Goal: Task Accomplishment & Management: Use online tool/utility

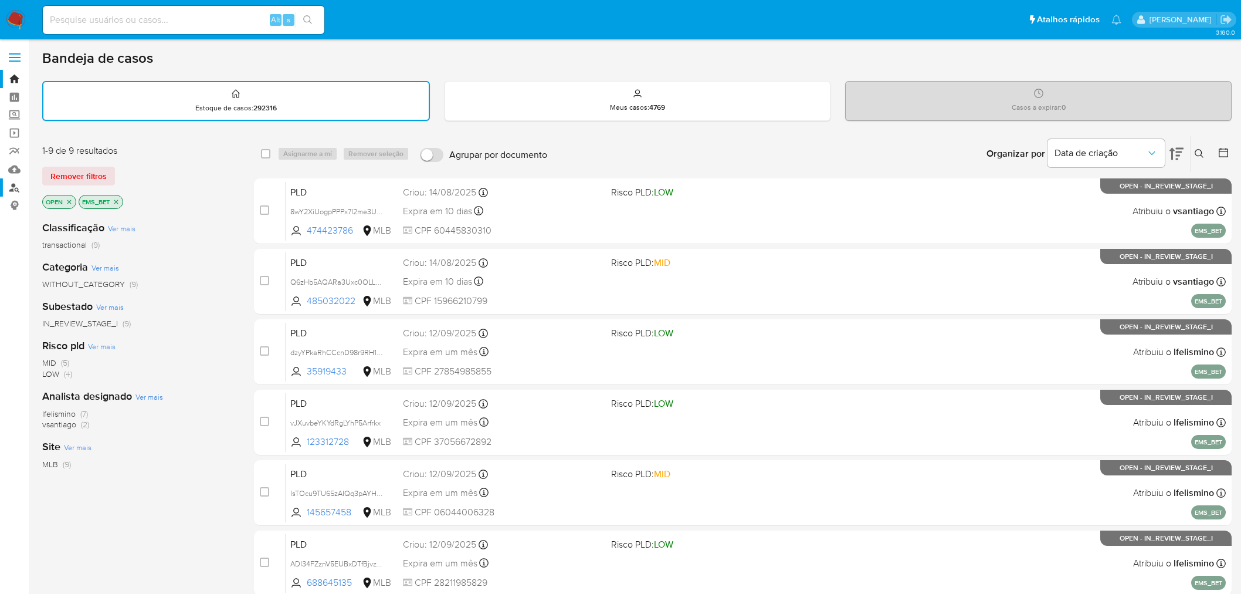
scroll to position [65, 0]
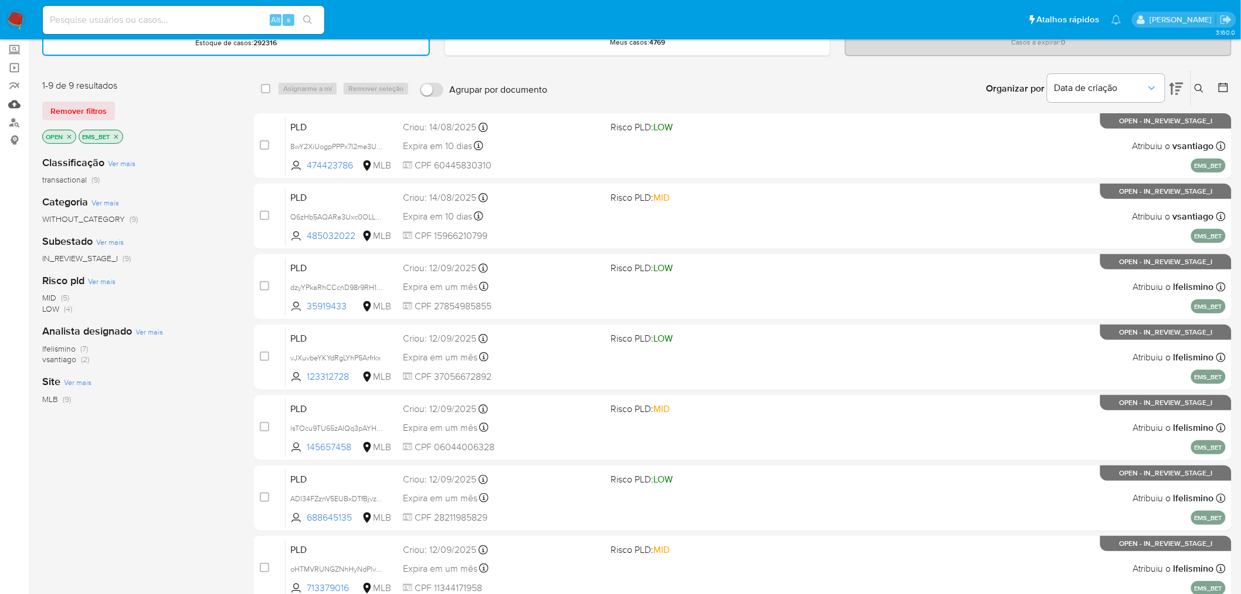
click at [18, 103] on link "Mulan" at bounding box center [70, 104] width 140 height 18
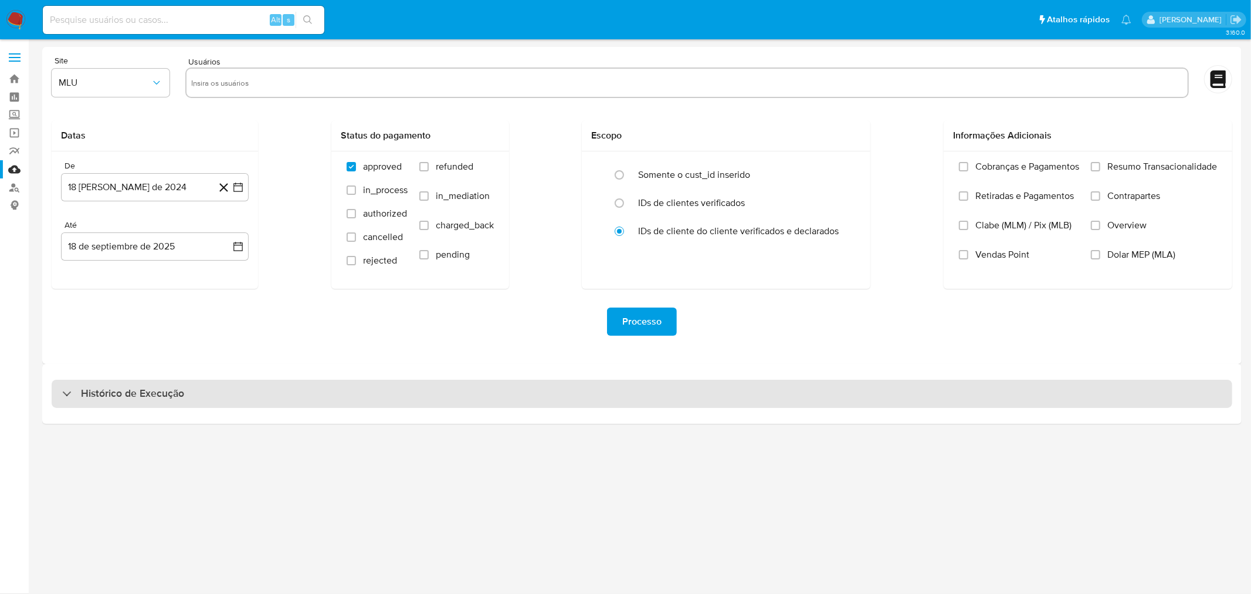
click at [77, 392] on div "Histórico de Execução" at bounding box center [123, 394] width 122 height 14
select select "10"
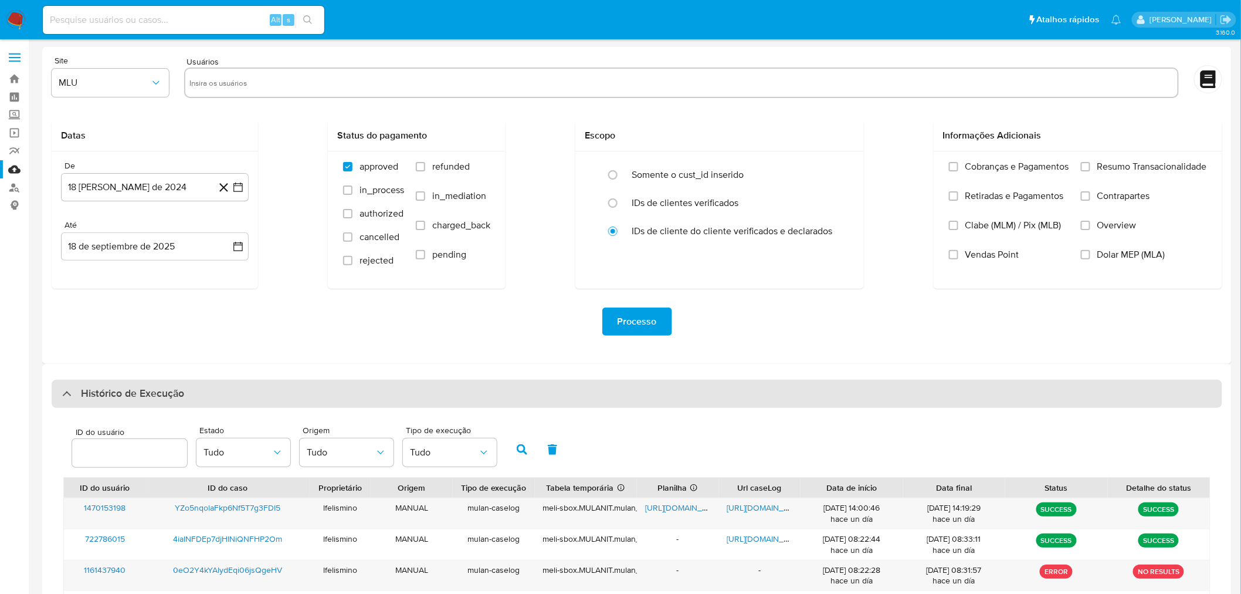
click at [77, 392] on div "Histórico de Execução" at bounding box center [123, 394] width 122 height 14
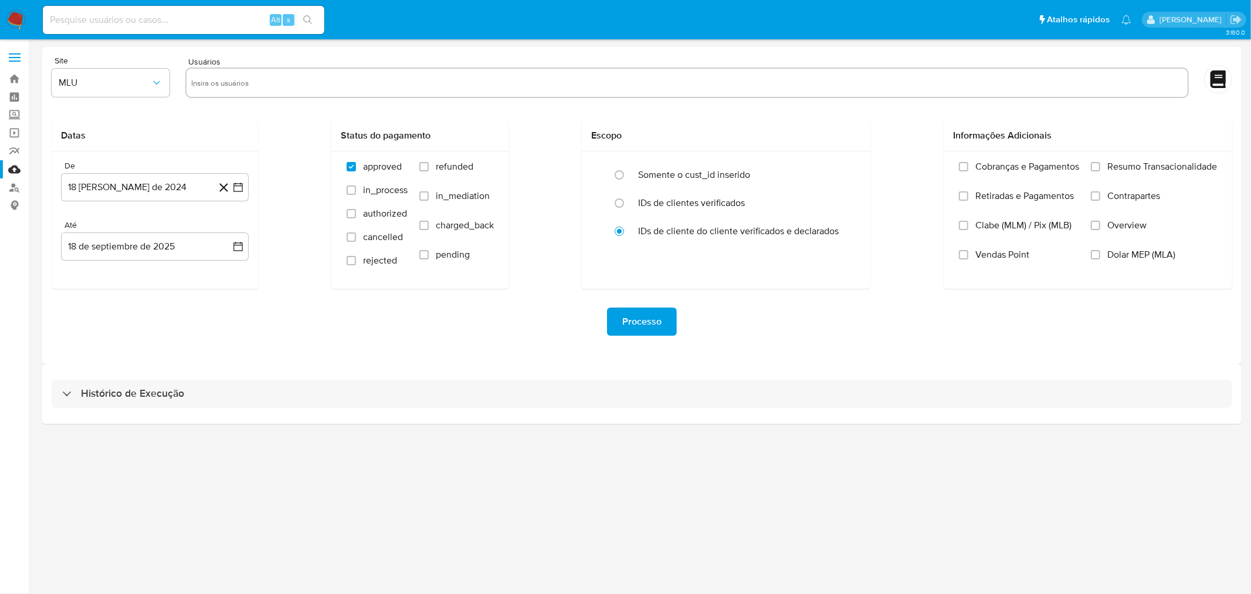
click at [13, 61] on span at bounding box center [15, 61] width 12 height 2
click at [0, 0] on input "checkbox" at bounding box center [0, 0] width 0 height 0
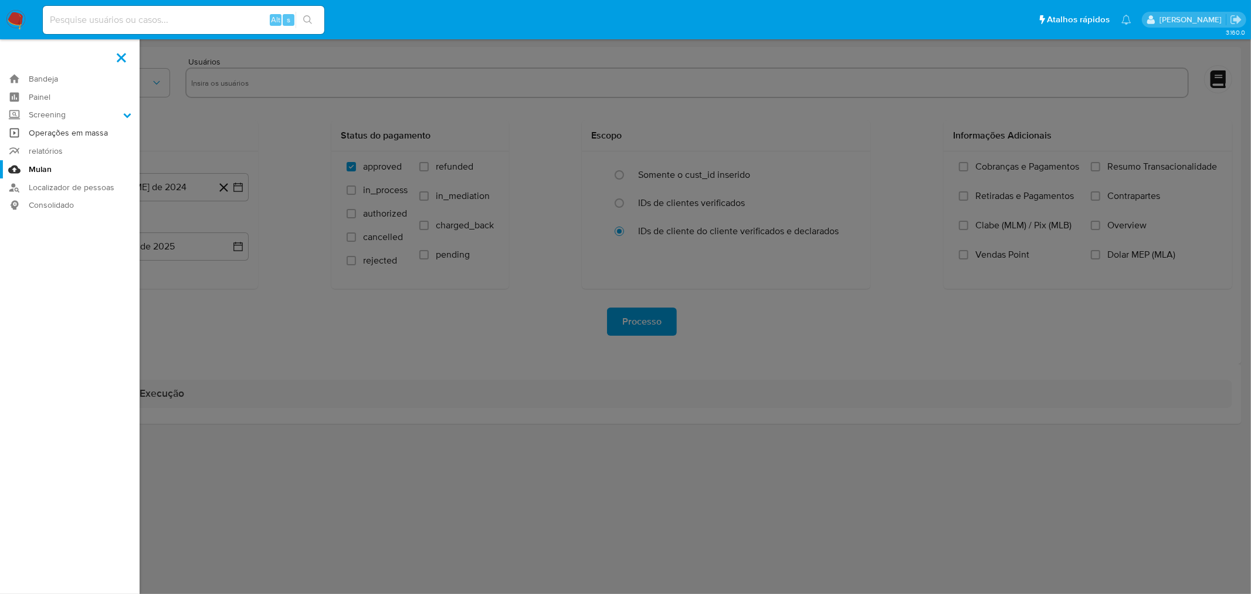
click at [67, 138] on link "Operações em massa" at bounding box center [70, 133] width 140 height 18
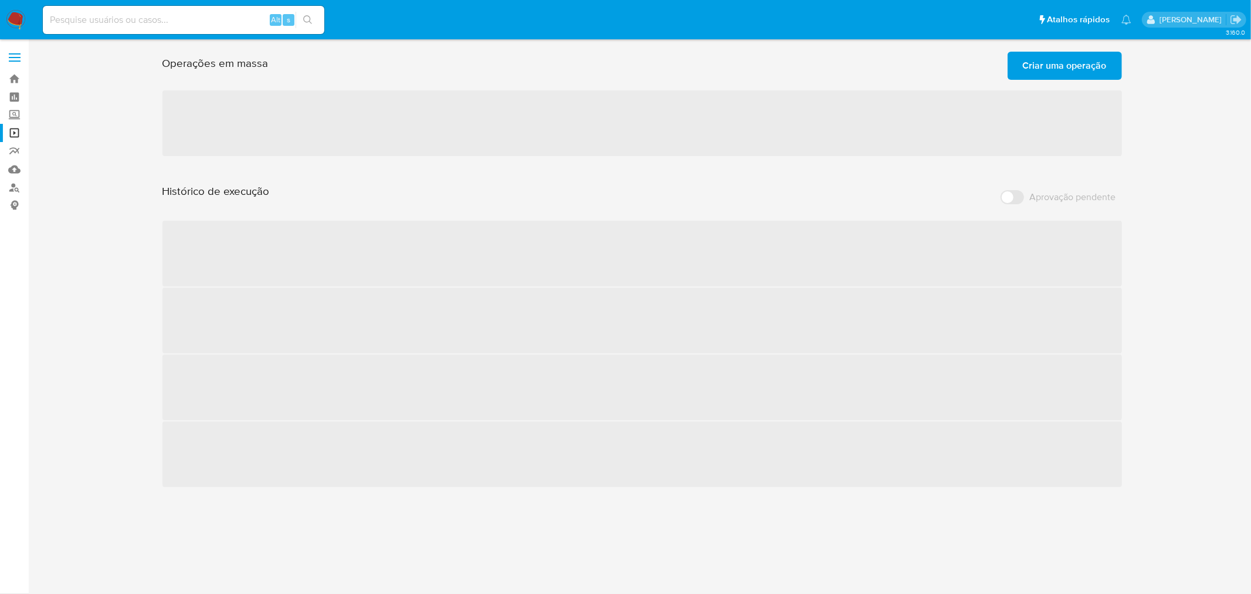
click at [1032, 68] on span "Criar uma operação" at bounding box center [1065, 66] width 84 height 26
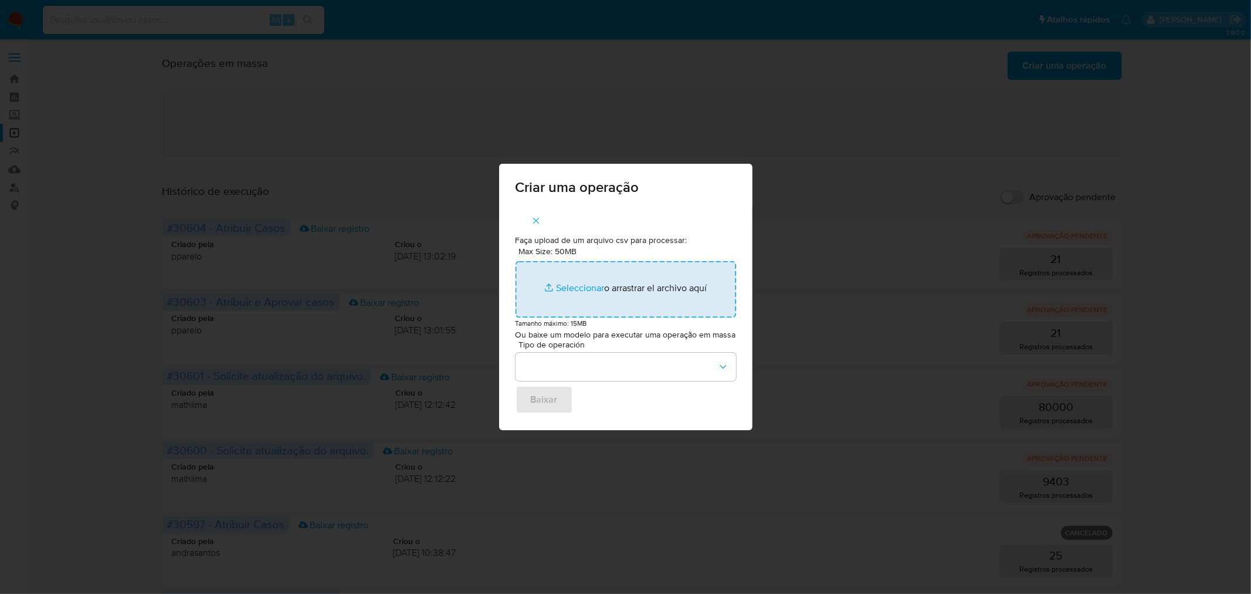
click at [561, 285] on input "Max Size: 50MB Seleccionar archivos" at bounding box center [626, 289] width 221 height 56
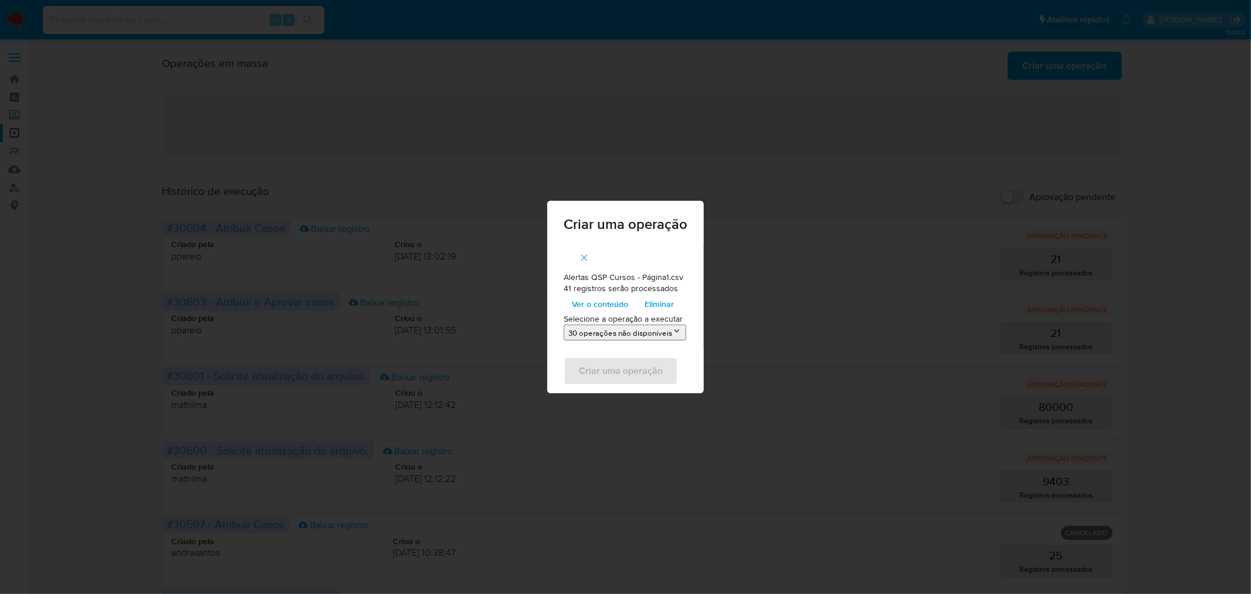
click at [588, 303] on span "Ver o conteúdo" at bounding box center [600, 304] width 56 height 16
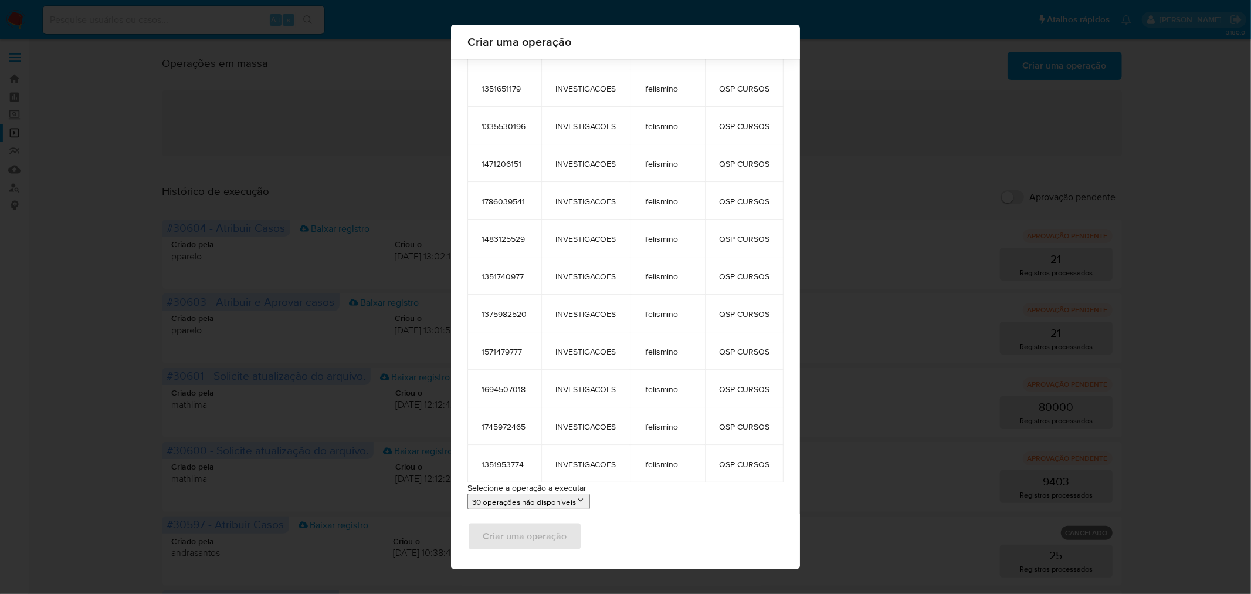
scroll to position [1217, 0]
click at [537, 495] on button "30 operações não disponíveis" at bounding box center [529, 500] width 123 height 16
click at [569, 499] on button "30 operações não disponíveis" at bounding box center [529, 500] width 123 height 16
click at [576, 499] on icon at bounding box center [580, 497] width 9 height 9
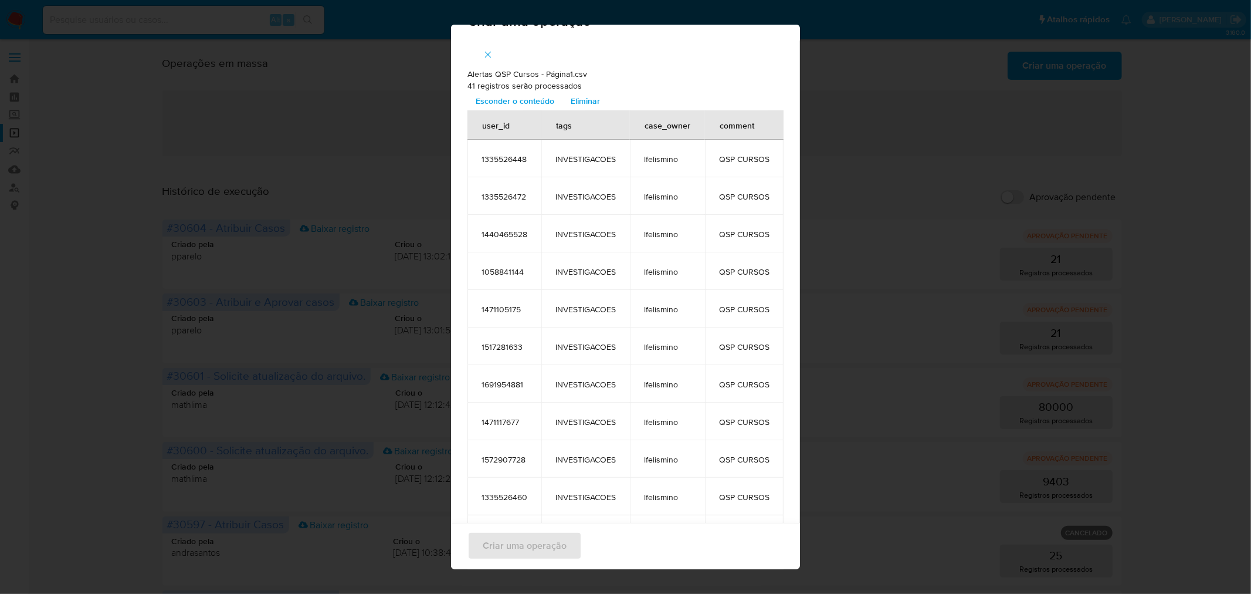
scroll to position [0, 0]
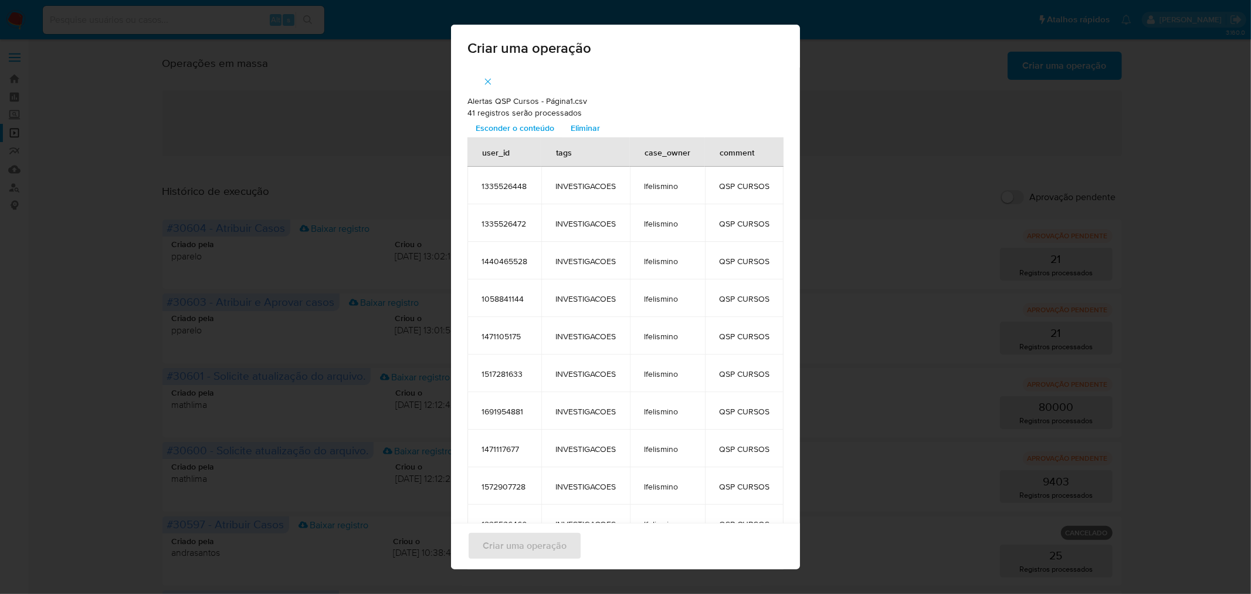
click at [571, 124] on span "Eliminar" at bounding box center [585, 128] width 29 height 16
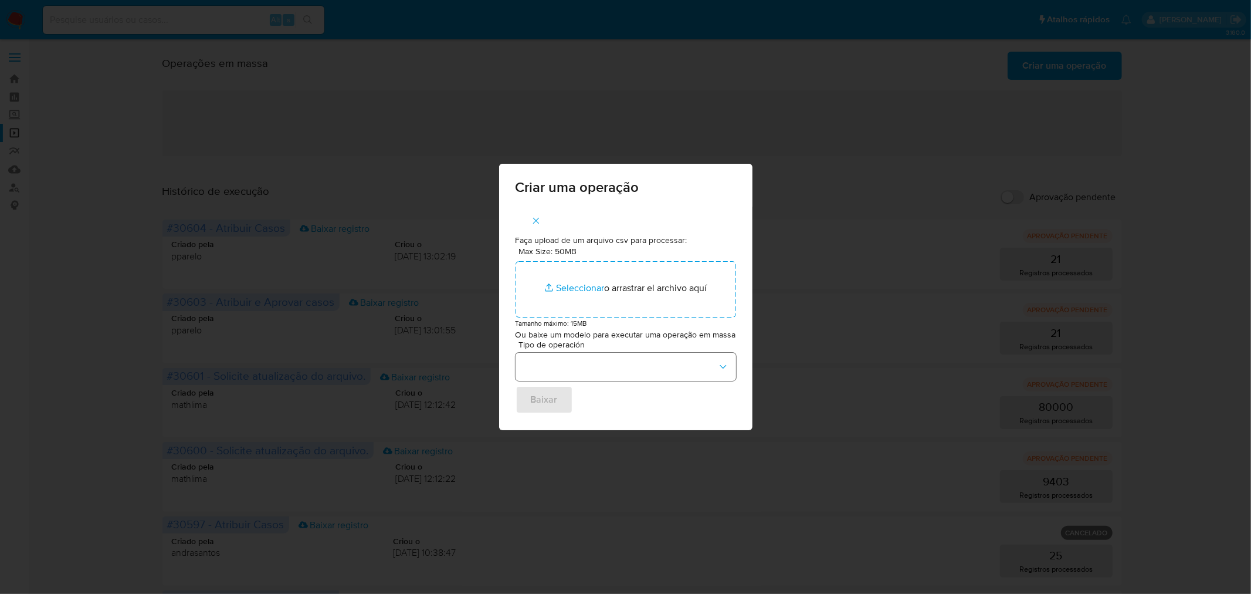
click at [573, 353] on div "Tipo de operación" at bounding box center [626, 360] width 221 height 40
click at [567, 361] on button "button" at bounding box center [626, 367] width 221 height 28
click at [563, 418] on span "Criar e atribuir casos" at bounding box center [563, 422] width 83 height 12
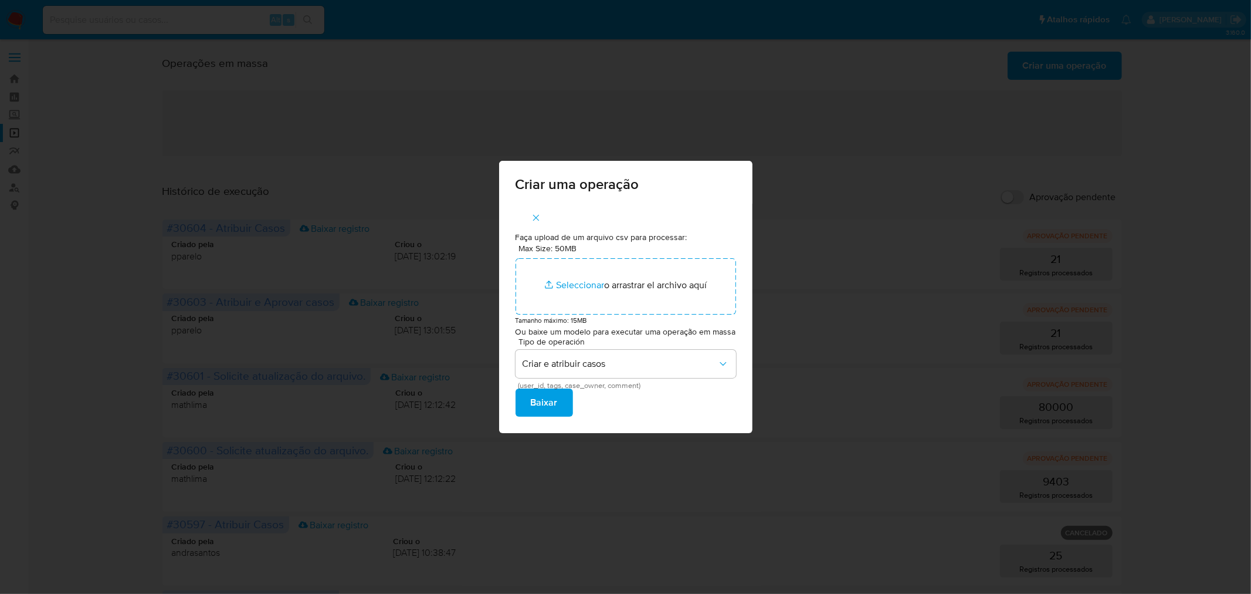
click at [544, 409] on span "Baixar" at bounding box center [544, 403] width 27 height 26
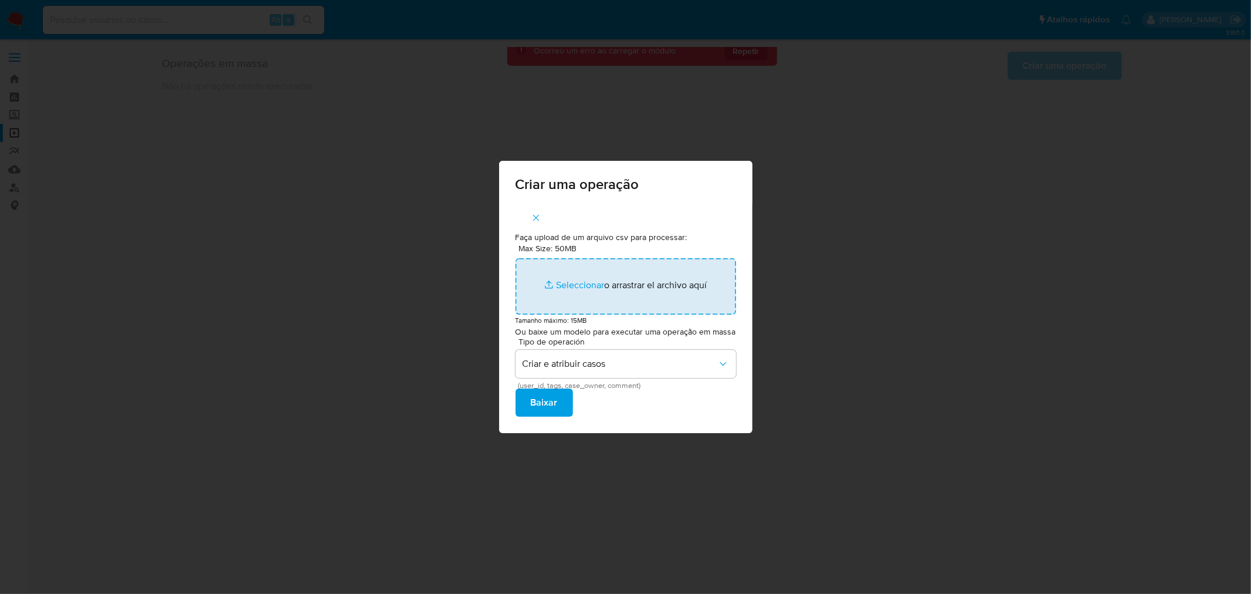
click at [569, 280] on input "Max Size: 50MB Seleccionar archivos" at bounding box center [626, 286] width 221 height 56
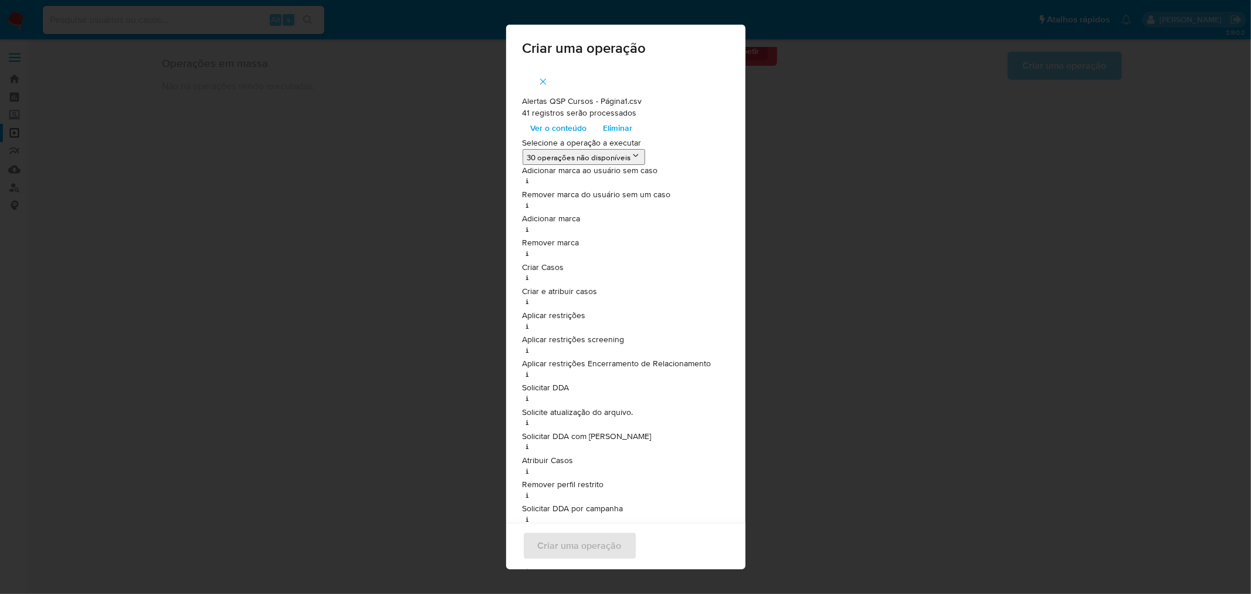
click at [558, 153] on button "30 operações não disponíveis" at bounding box center [584, 157] width 123 height 16
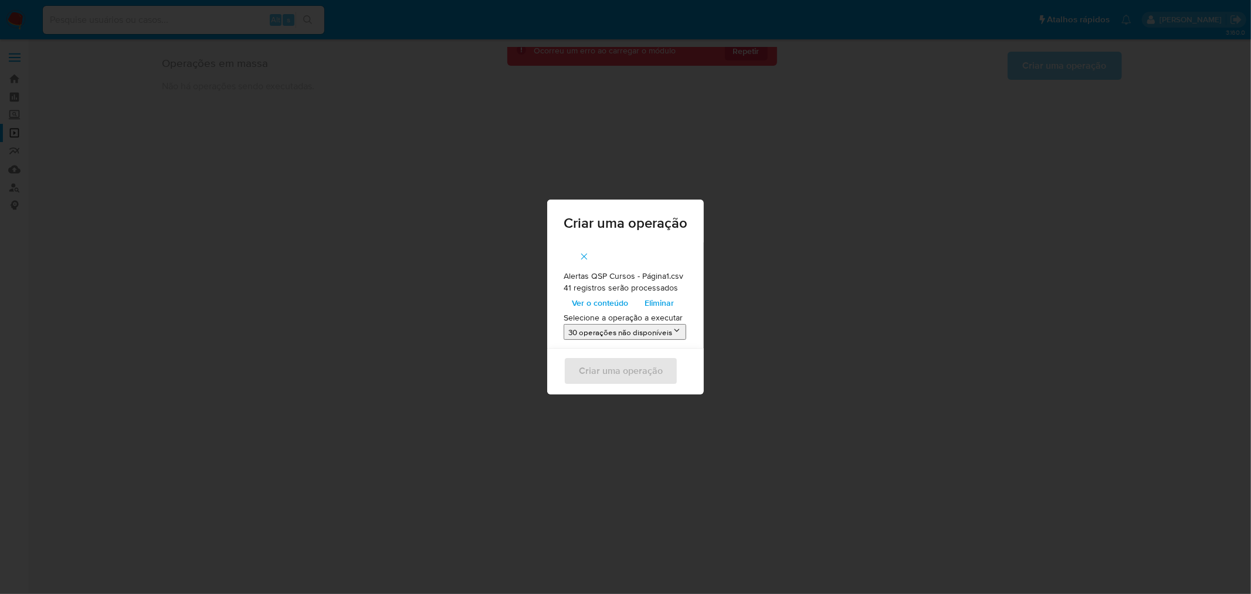
click at [593, 335] on button "30 operações não disponíveis" at bounding box center [625, 332] width 123 height 16
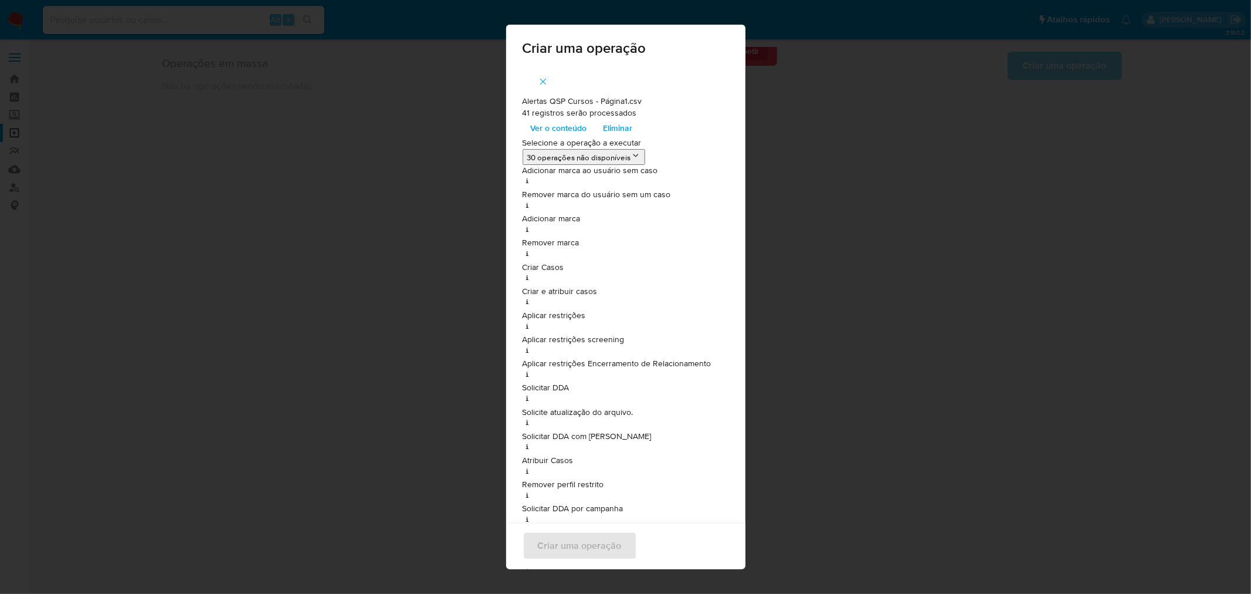
click at [556, 132] on span "Ver o conteúdo" at bounding box center [559, 128] width 56 height 16
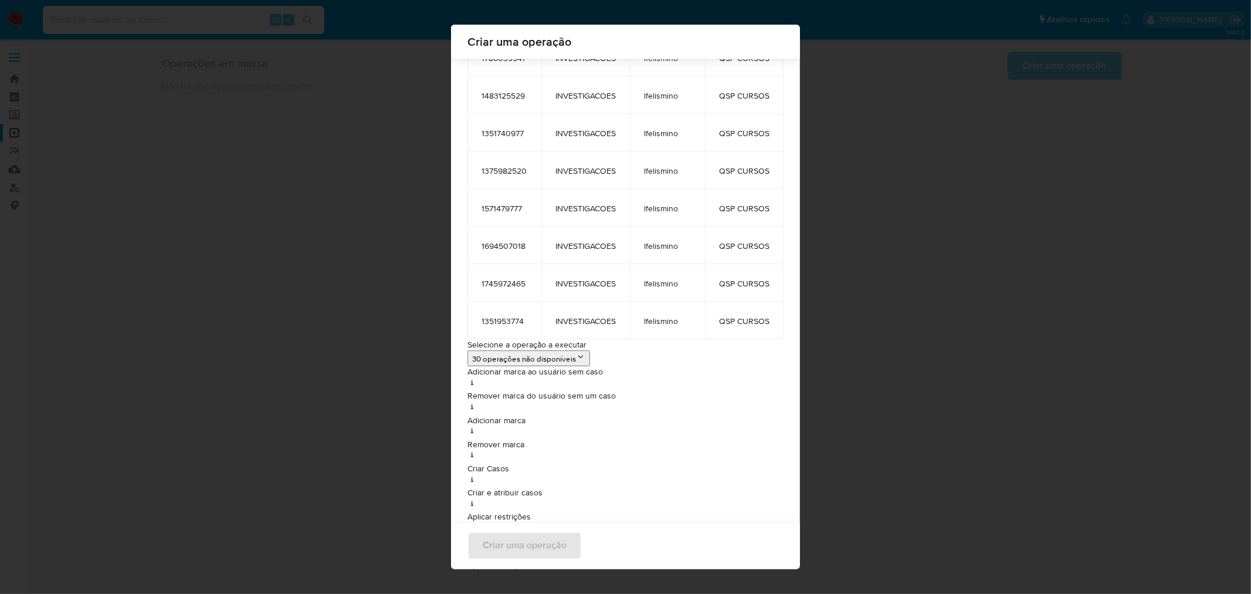
scroll to position [1360, 0]
click at [567, 358] on button "30 operações não disponíveis" at bounding box center [529, 357] width 123 height 16
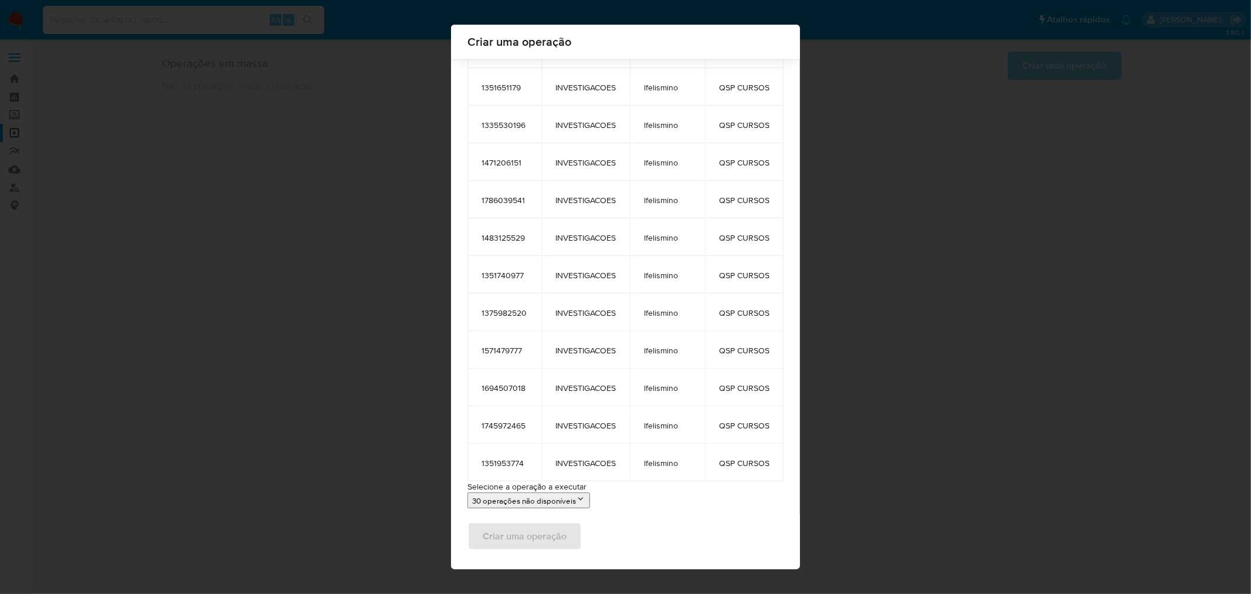
scroll to position [1217, 0]
click at [536, 493] on button "30 operações não disponíveis" at bounding box center [529, 500] width 123 height 16
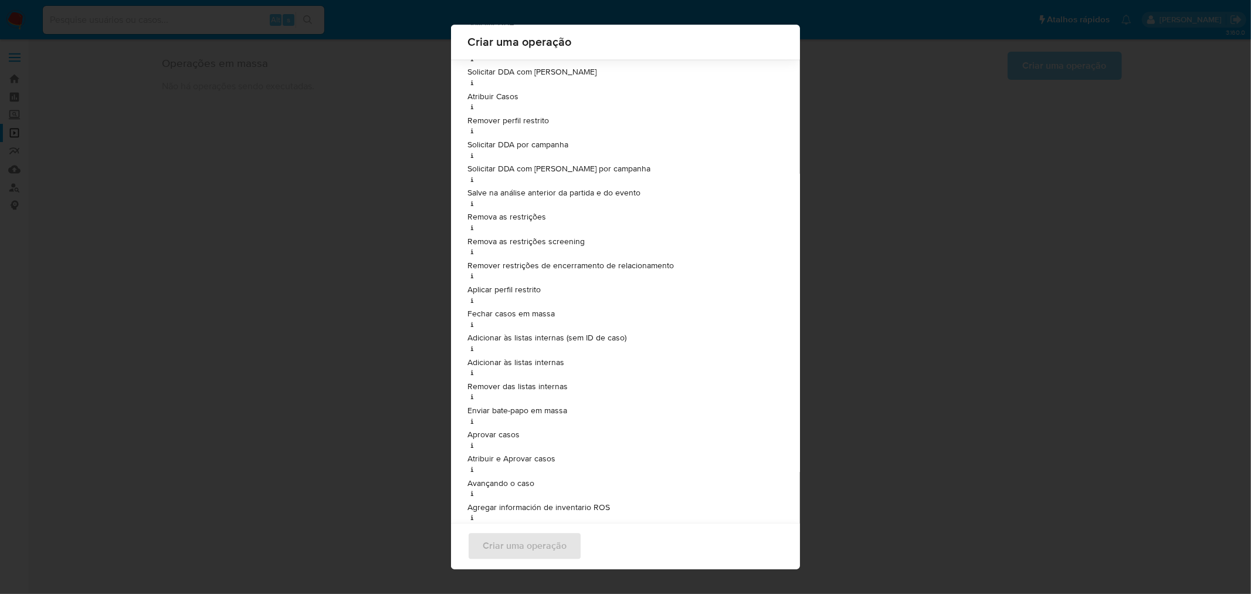
scroll to position [1925, 0]
click at [305, 167] on div "Criar uma operação Alertas QSP Cursos - Página1.csv 41 registros serão processa…" at bounding box center [625, 297] width 1251 height 594
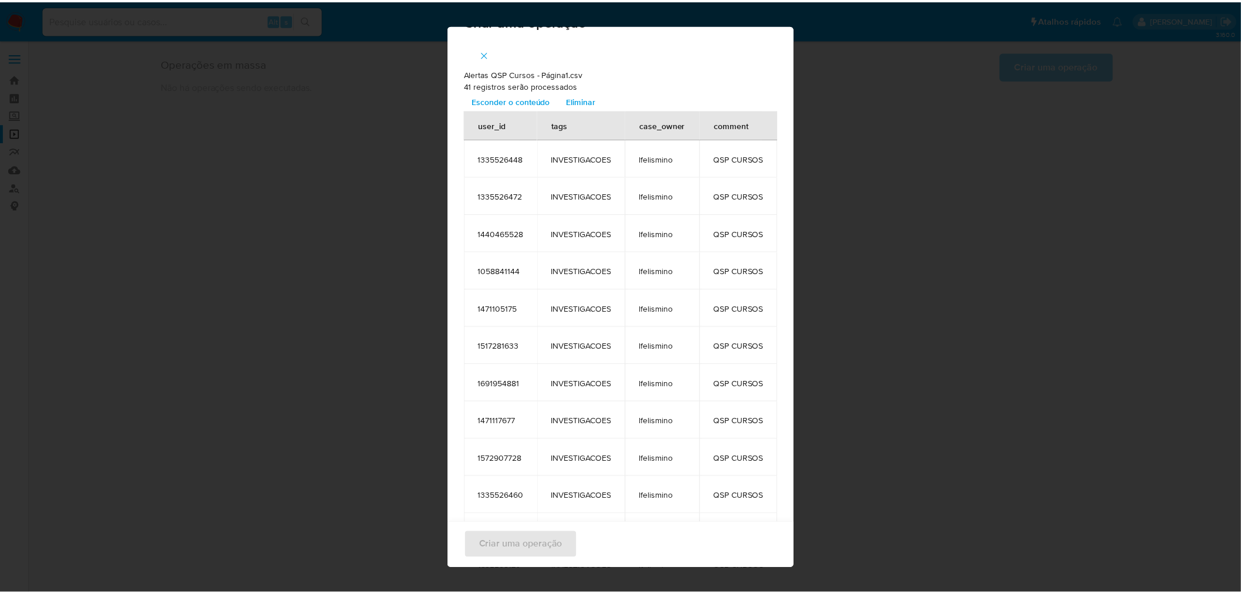
scroll to position [0, 0]
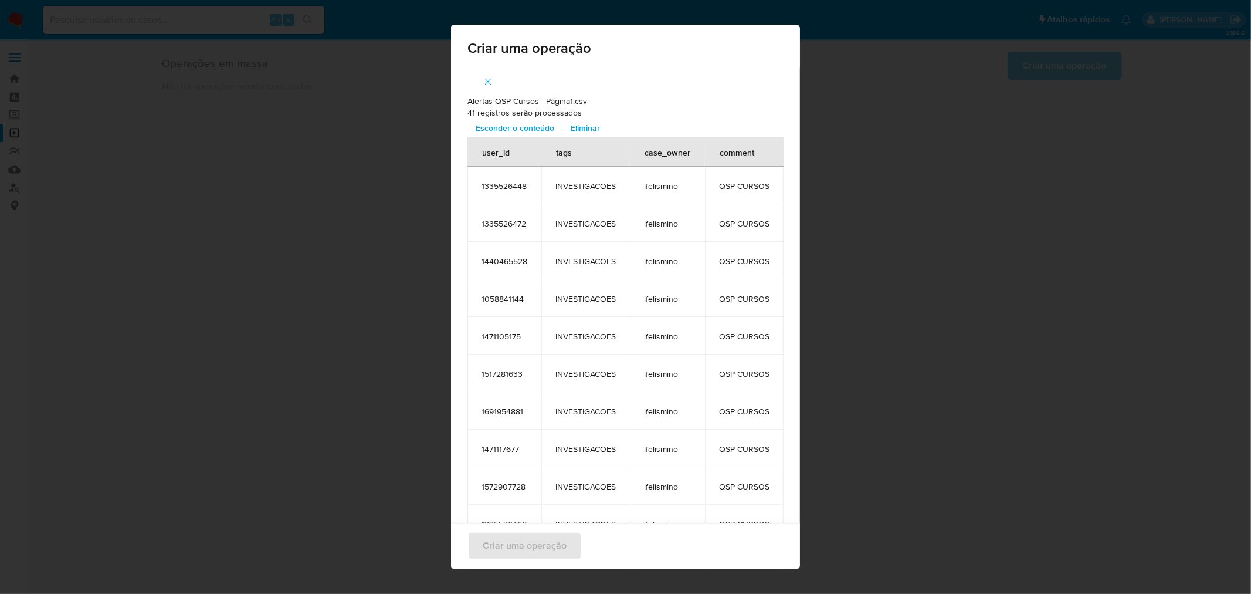
click at [253, 214] on div "Criar uma operação Alertas QSP Cursos - Página1.csv 41 registros serão processa…" at bounding box center [625, 297] width 1251 height 594
click at [486, 73] on span "button" at bounding box center [488, 82] width 11 height 26
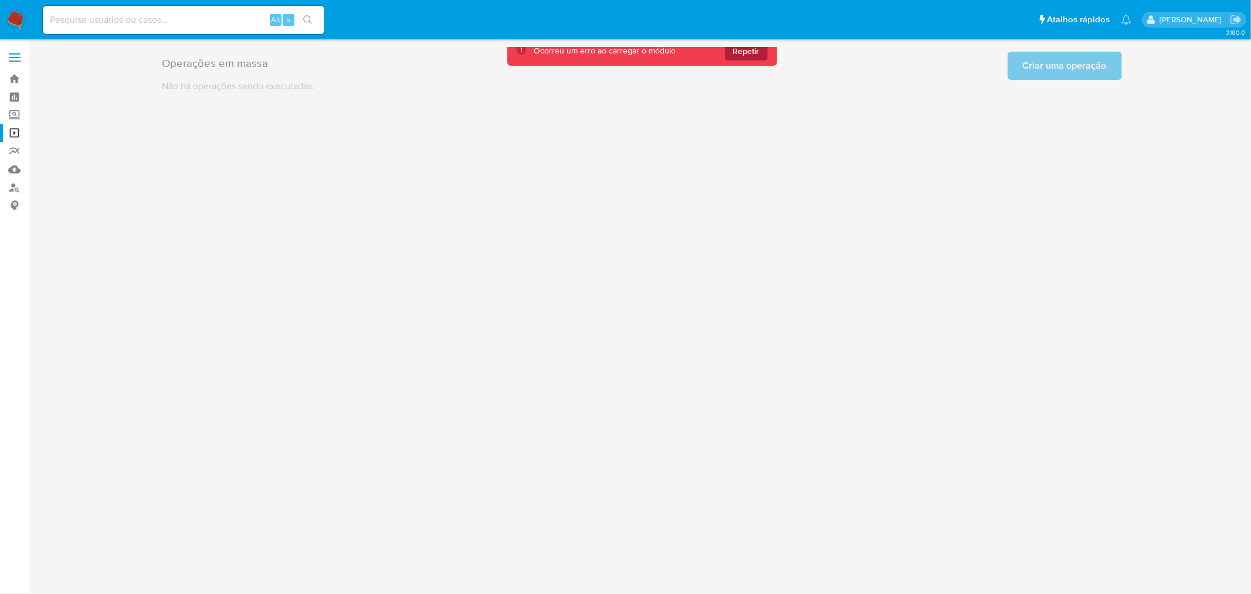
click at [756, 50] on span "Repetir" at bounding box center [746, 51] width 26 height 19
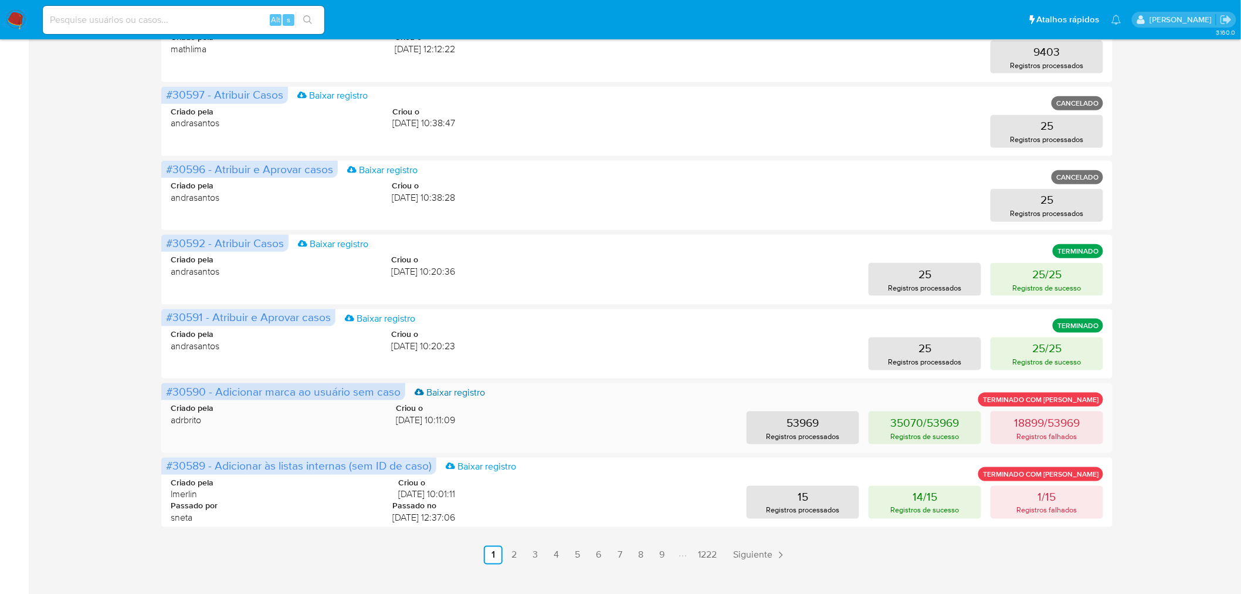
scroll to position [450, 0]
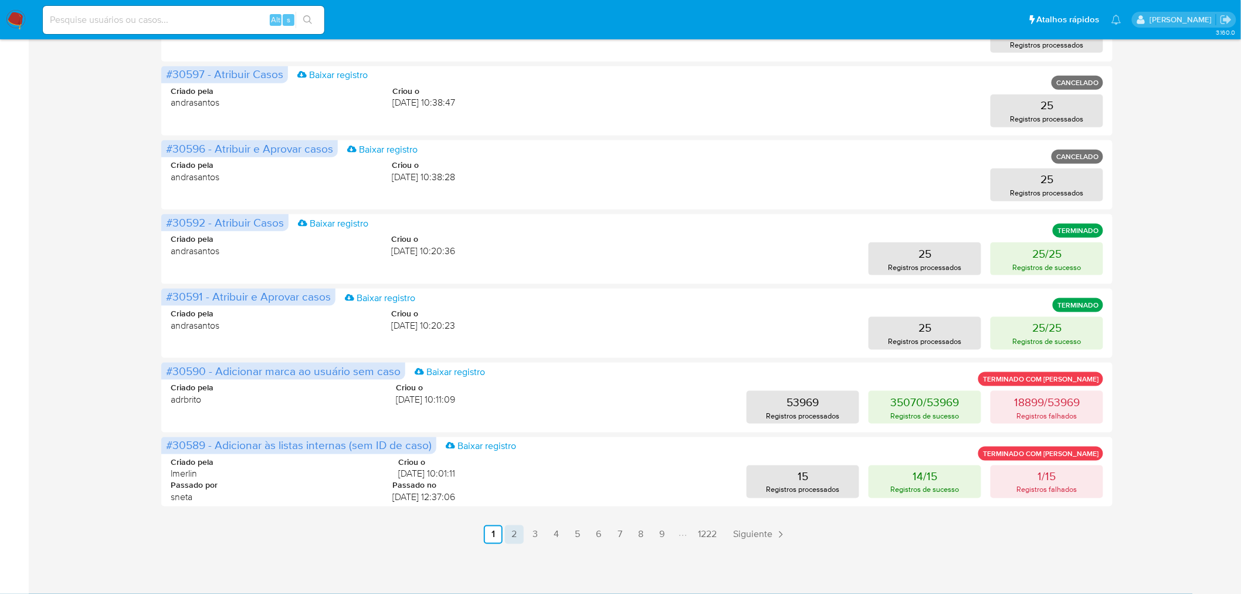
click at [513, 539] on link "2" at bounding box center [514, 534] width 19 height 19
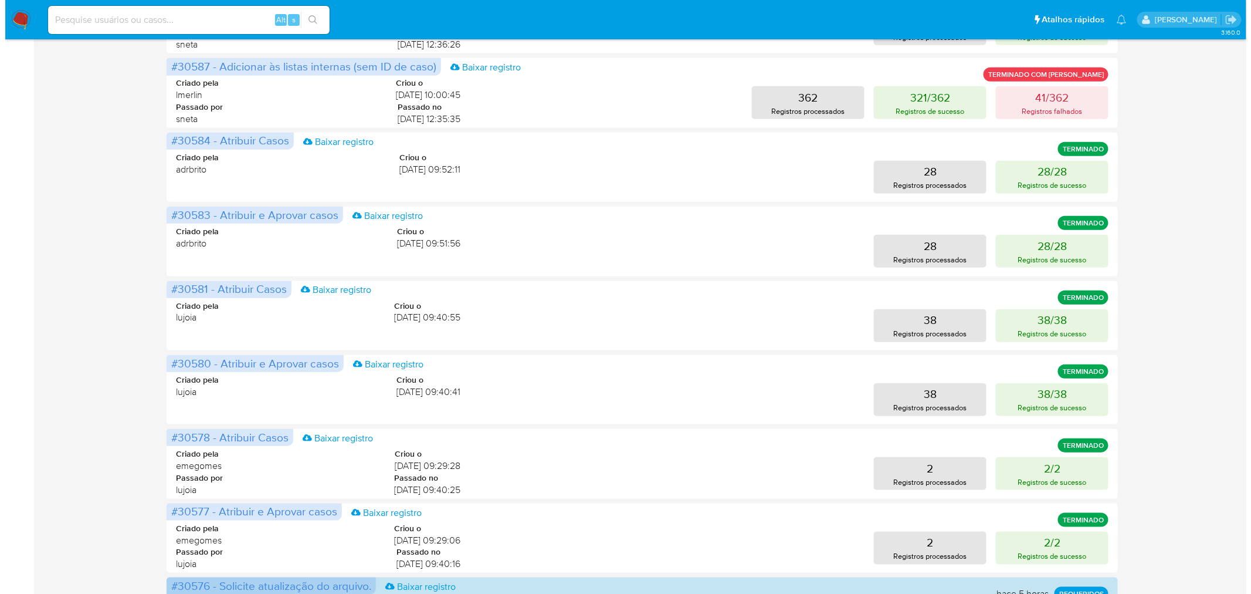
scroll to position [0, 0]
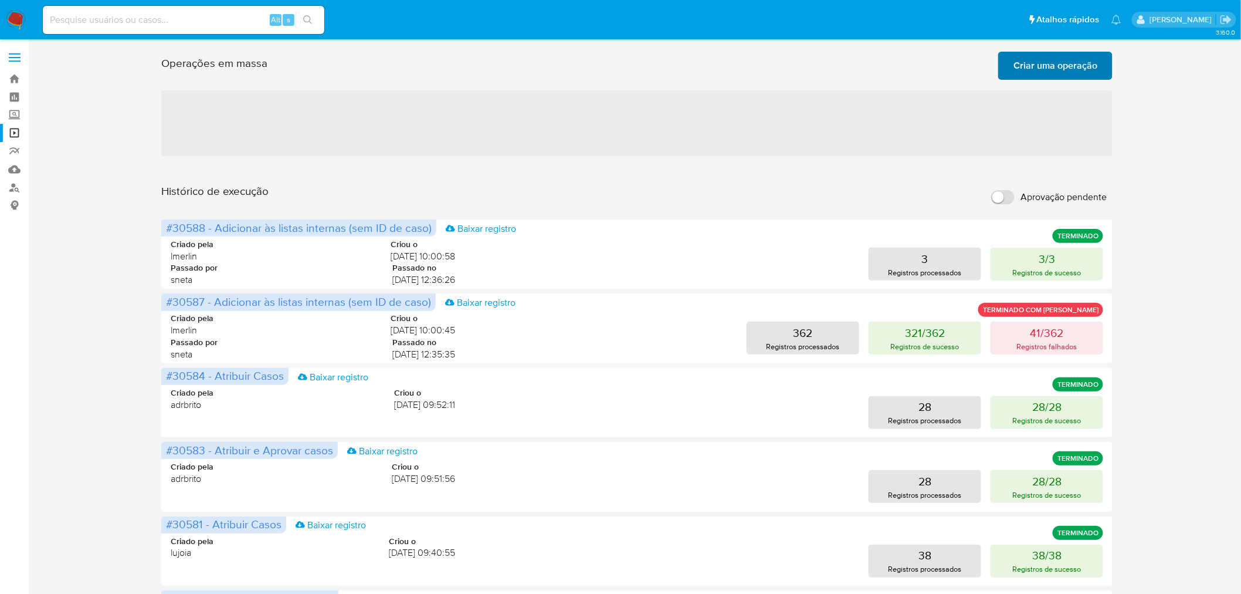
click at [1034, 67] on span "Criar uma operação" at bounding box center [1056, 66] width 84 height 26
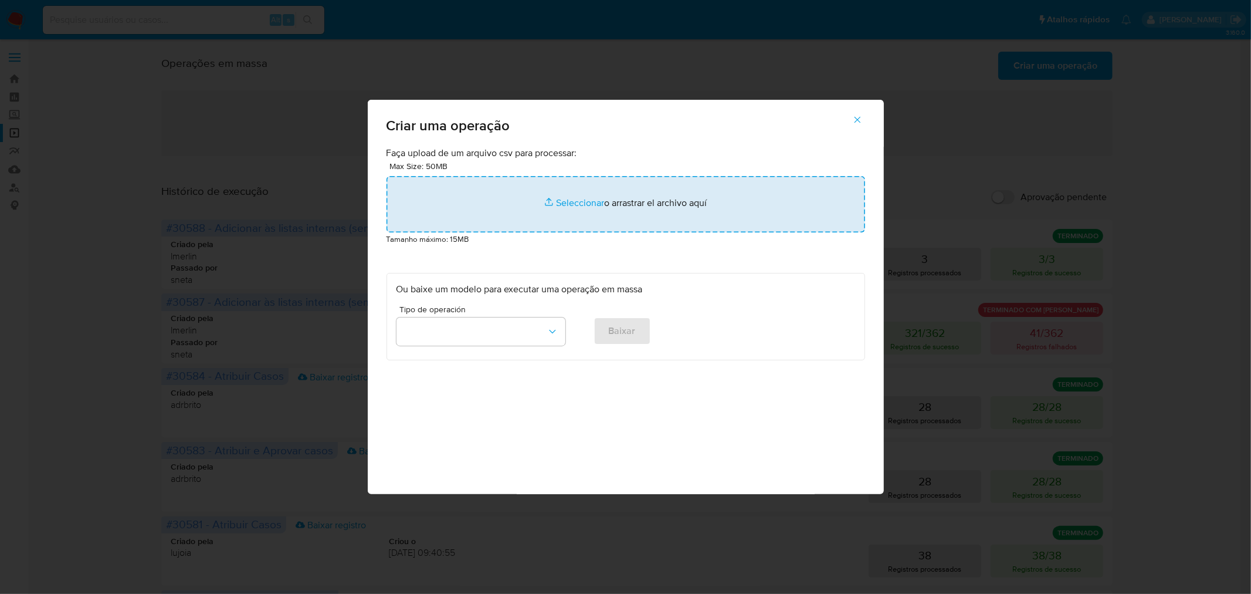
click at [569, 211] on input "file" at bounding box center [626, 204] width 479 height 56
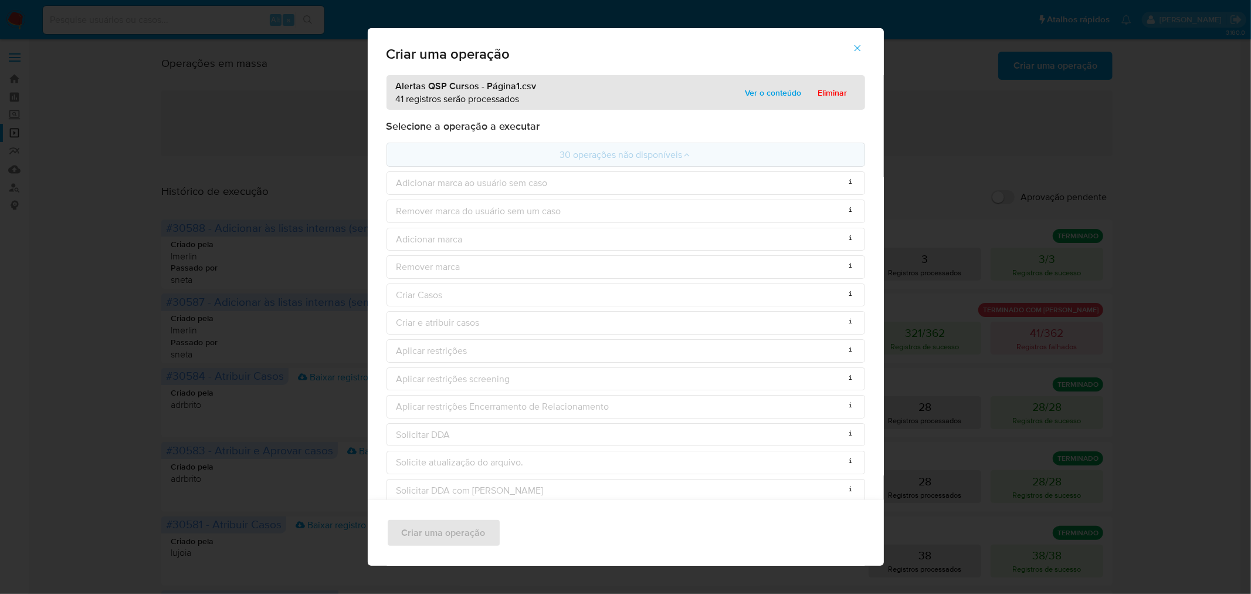
click at [779, 91] on span "Ver o conteúdo" at bounding box center [774, 92] width 56 height 16
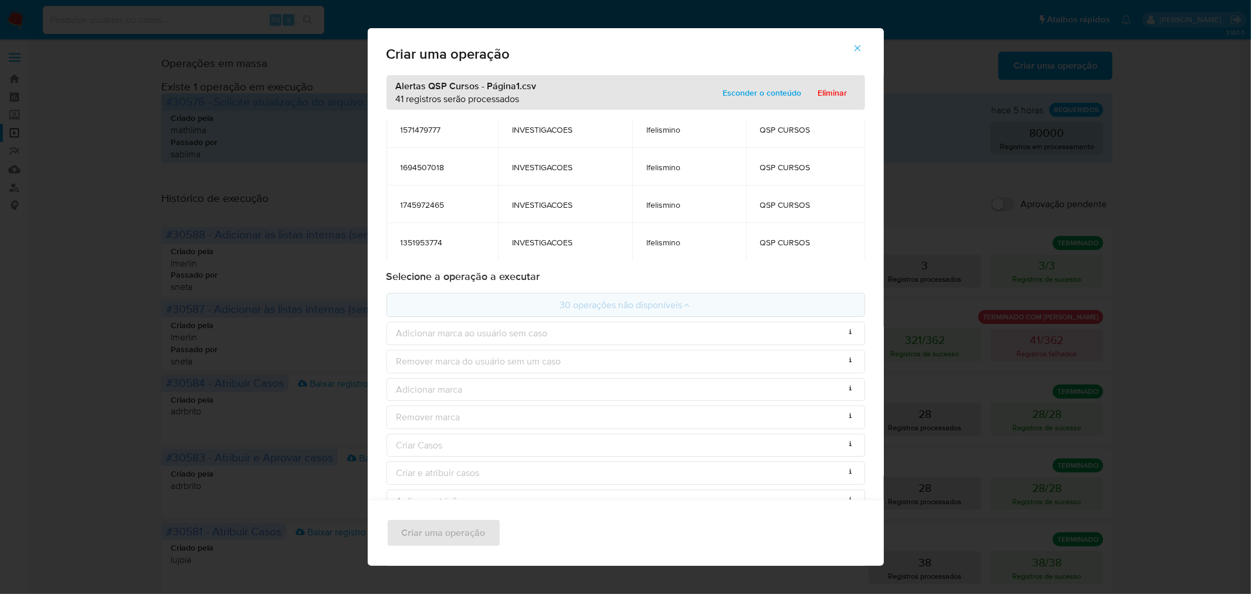
click at [857, 49] on icon "button" at bounding box center [857, 48] width 11 height 11
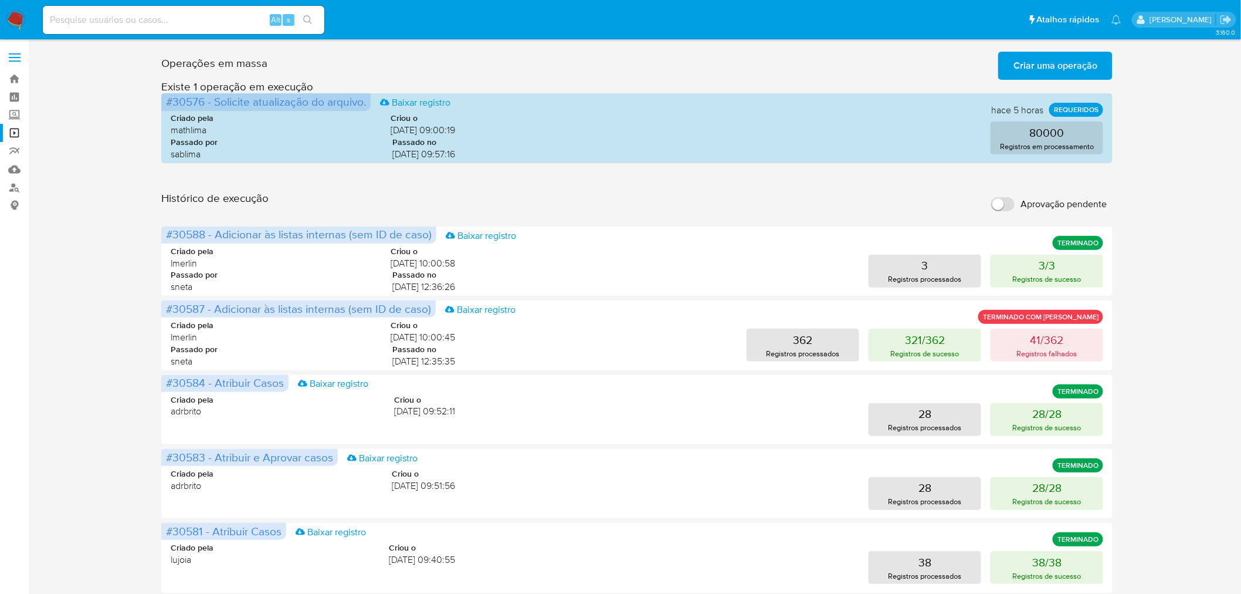
click at [1095, 66] on span "Criar uma operação" at bounding box center [1056, 66] width 84 height 26
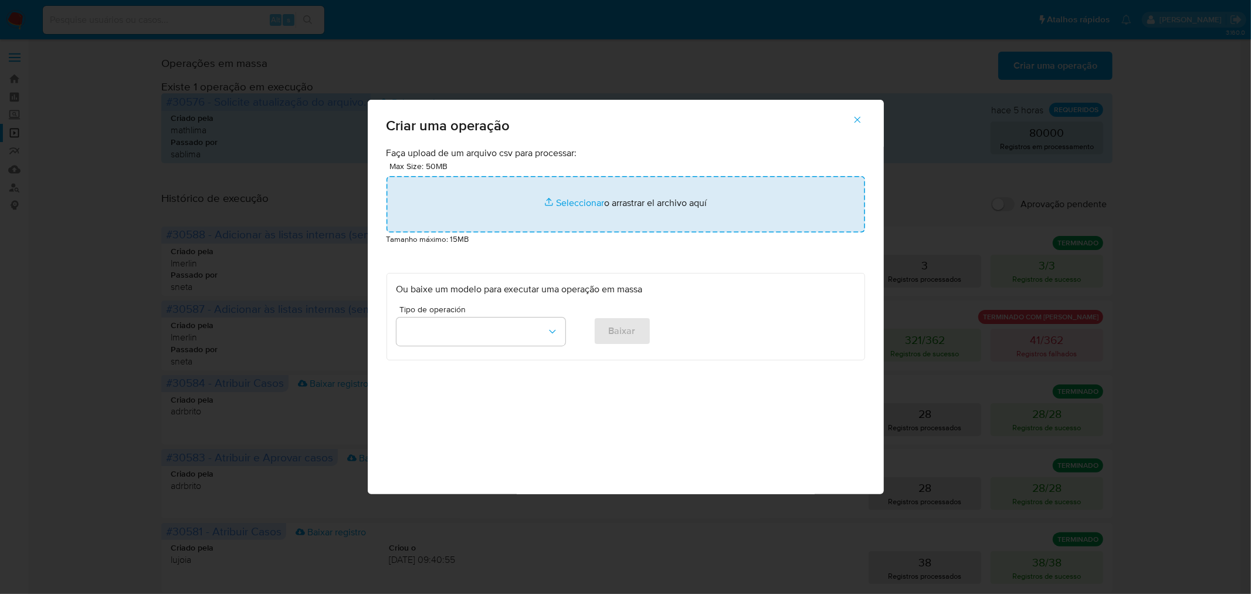
click at [553, 198] on input "file" at bounding box center [626, 204] width 479 height 56
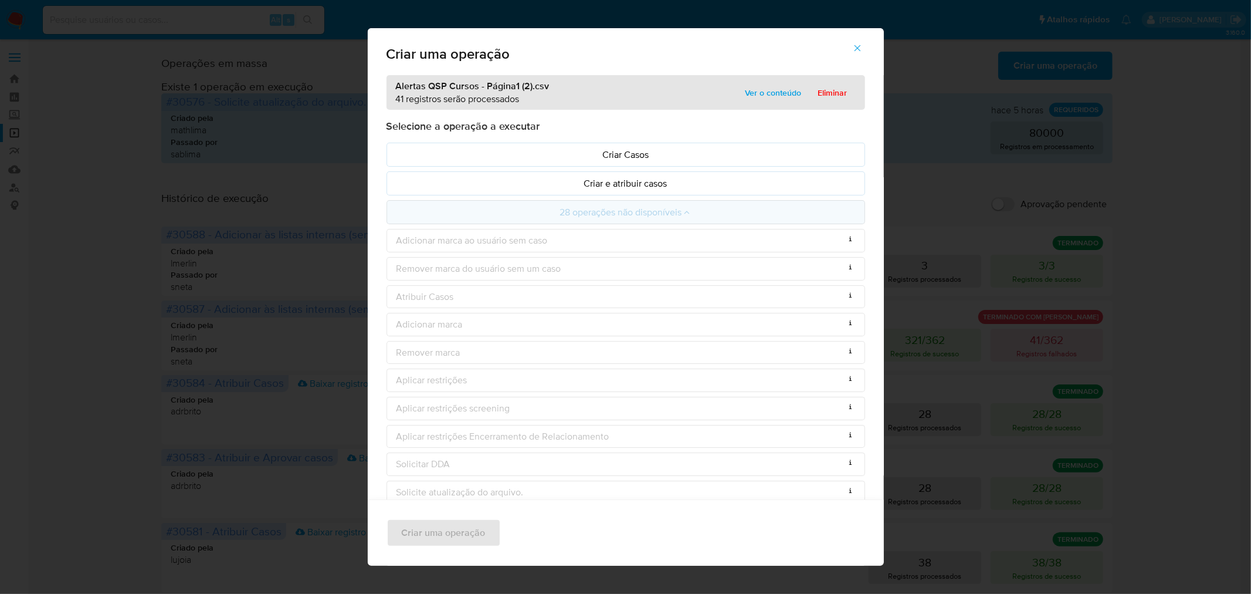
click at [771, 85] on span "Ver o conteúdo" at bounding box center [774, 92] width 56 height 16
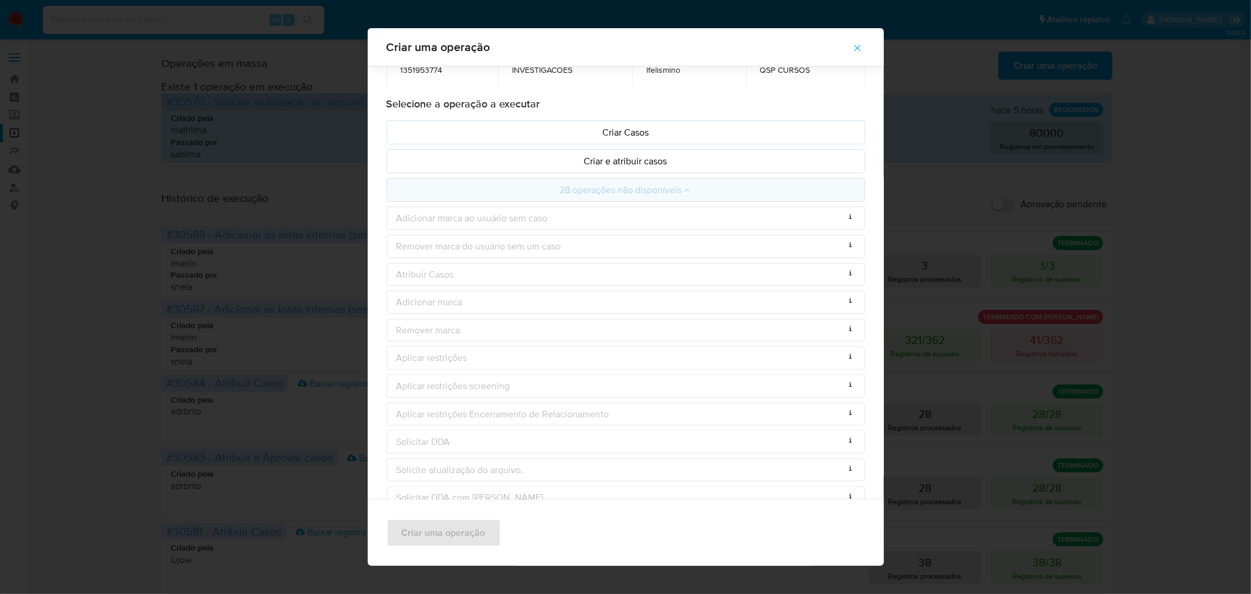
scroll to position [56, 0]
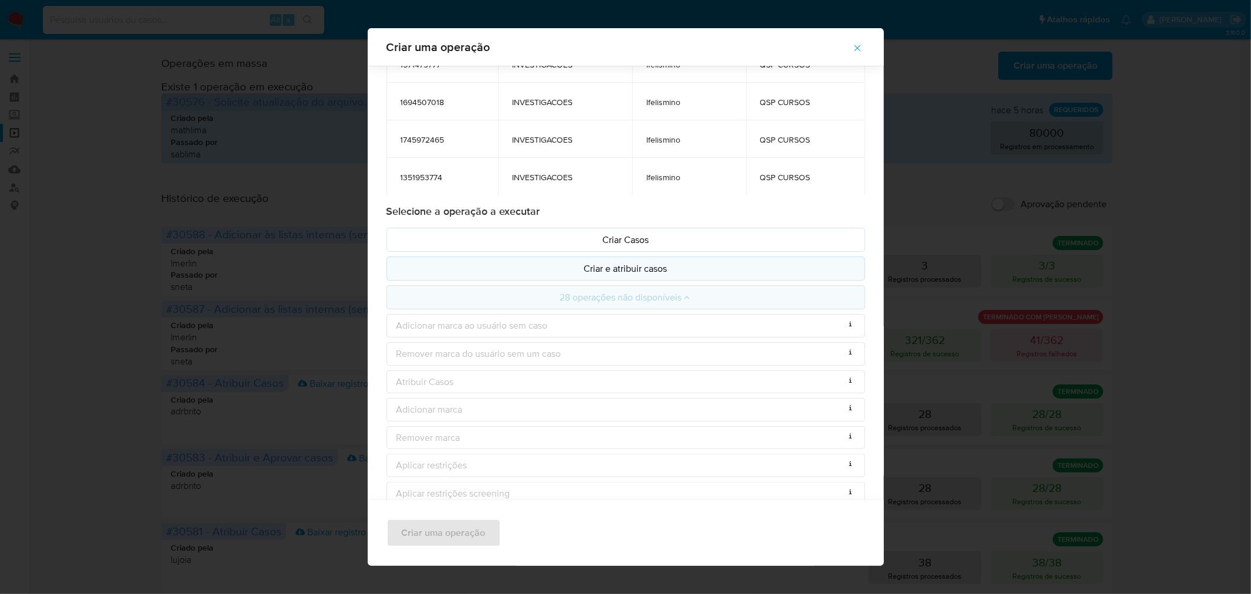
click at [625, 273] on p "Criar e atribuir casos" at bounding box center [626, 268] width 459 height 13
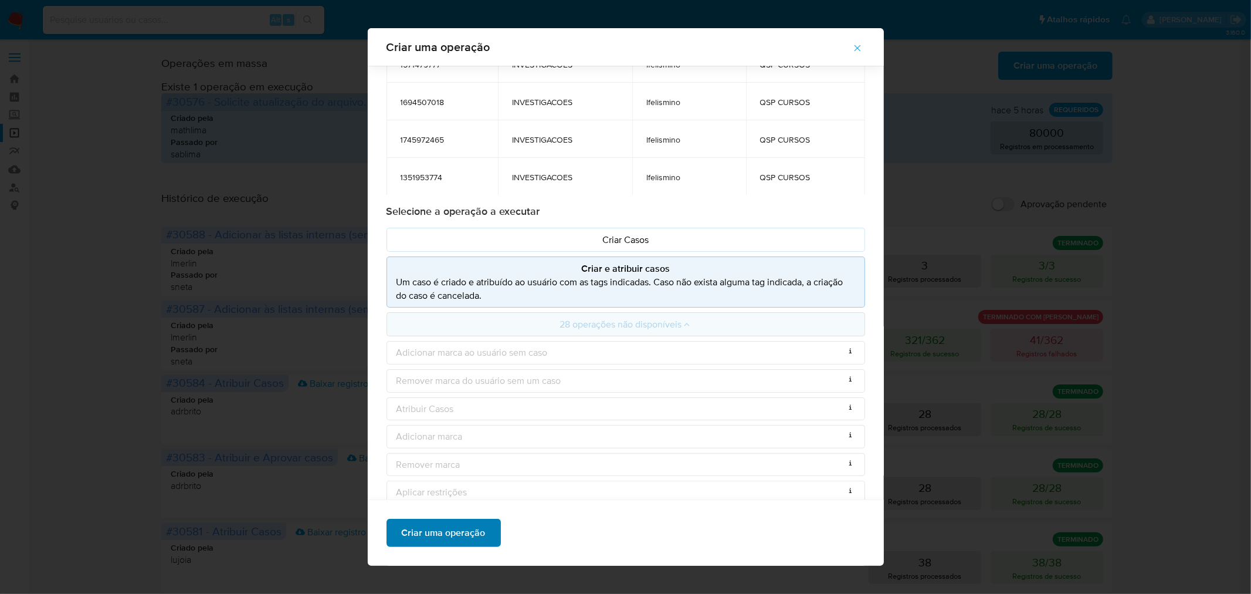
click at [471, 526] on span "Criar uma operação" at bounding box center [444, 533] width 84 height 26
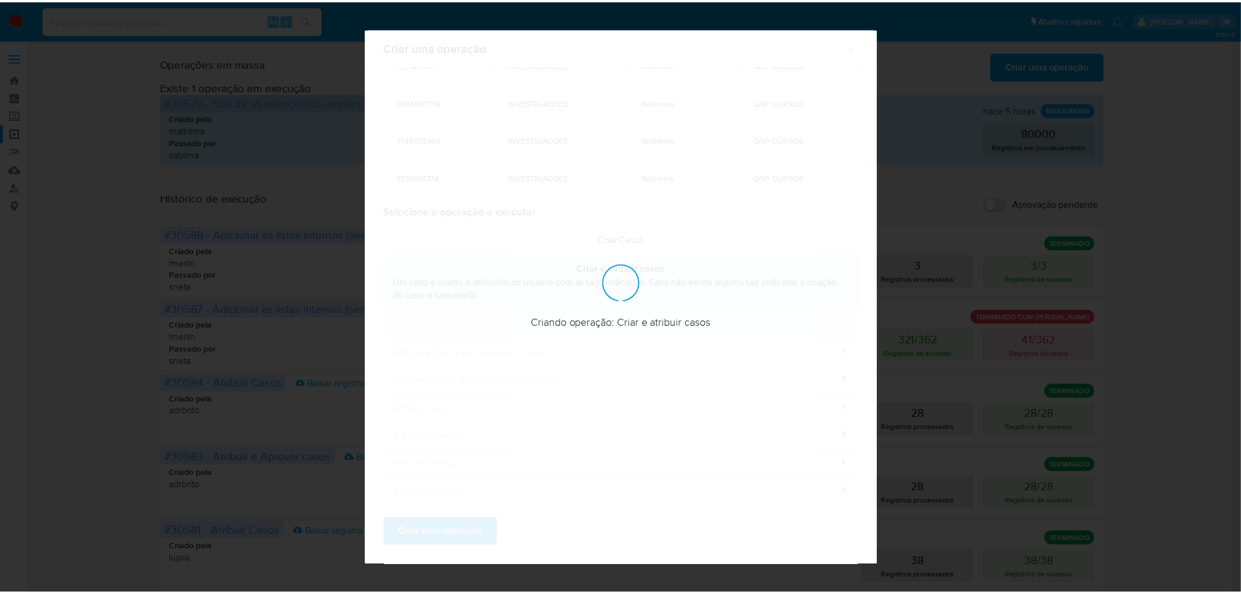
scroll to position [0, 0]
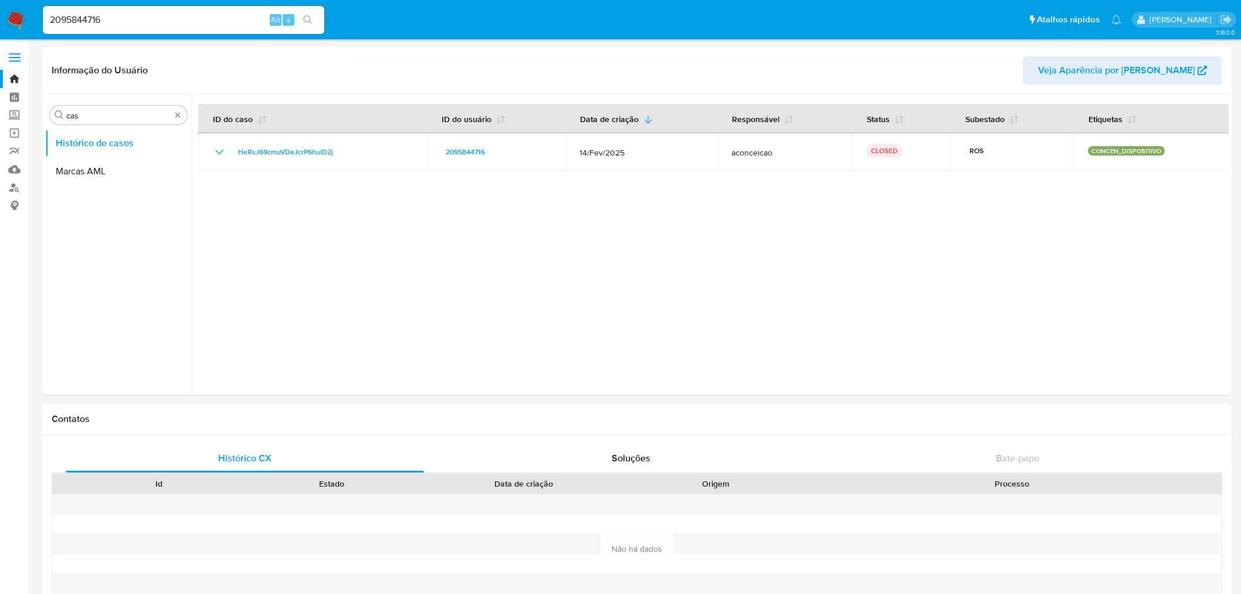
select select "10"
drag, startPoint x: 178, startPoint y: 113, endPoint x: 188, endPoint y: 113, distance: 10.6
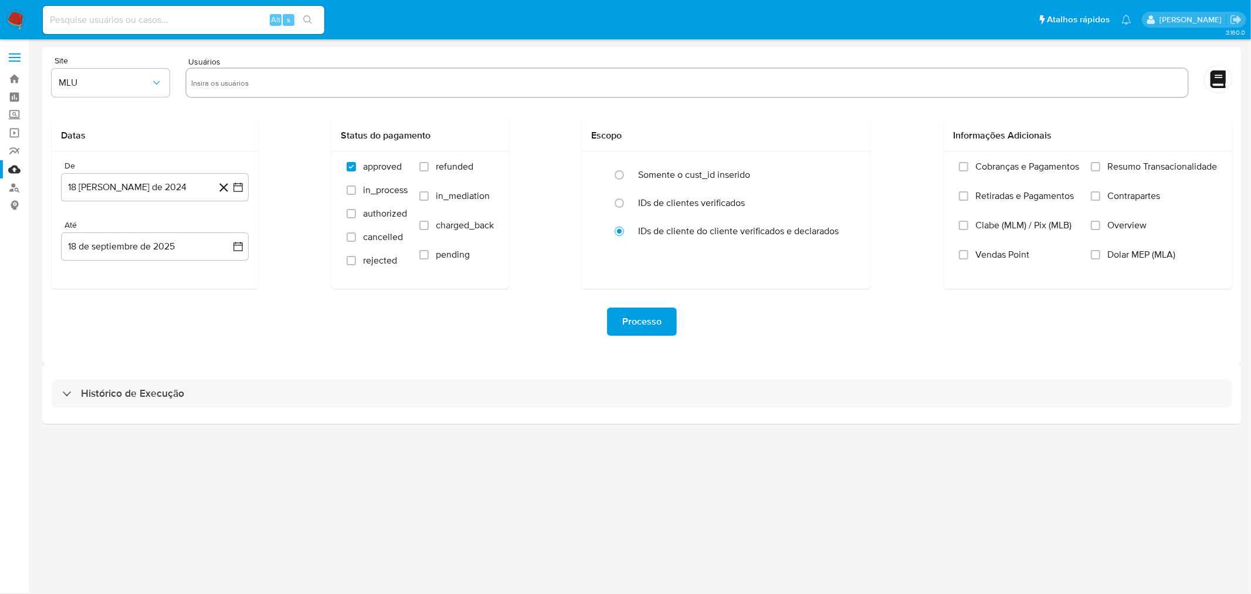
drag, startPoint x: 13, startPoint y: 18, endPoint x: 31, endPoint y: 30, distance: 21.6
click at [13, 18] on img at bounding box center [16, 20] width 20 height 20
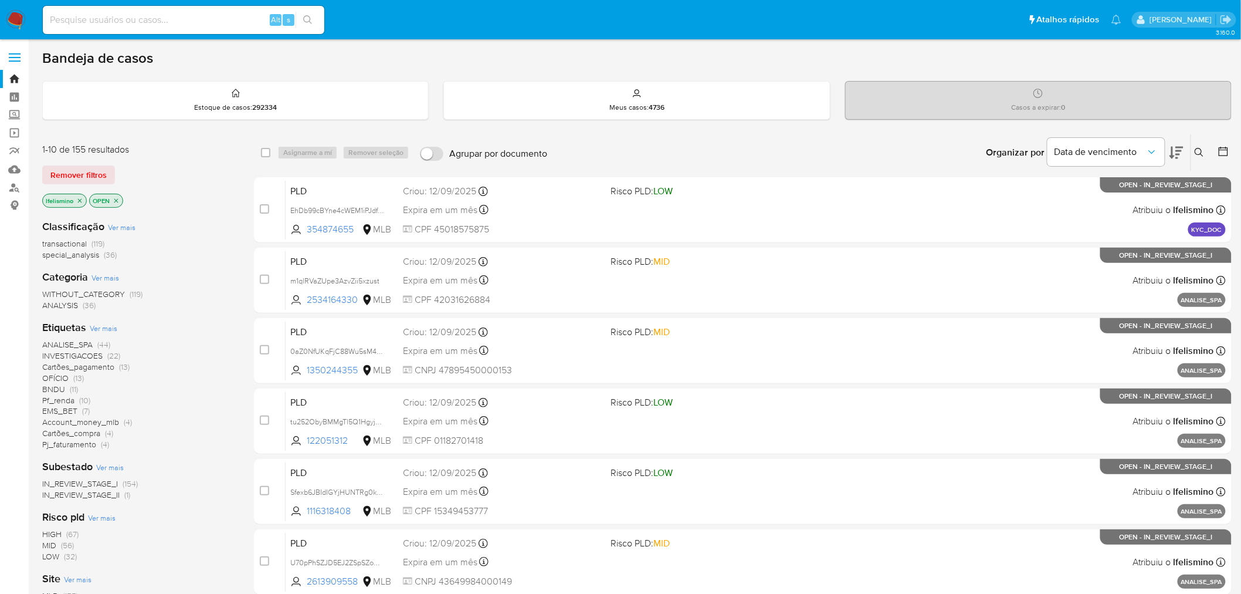
click at [84, 361] on span "Cartões_pagamento" at bounding box center [78, 367] width 72 height 12
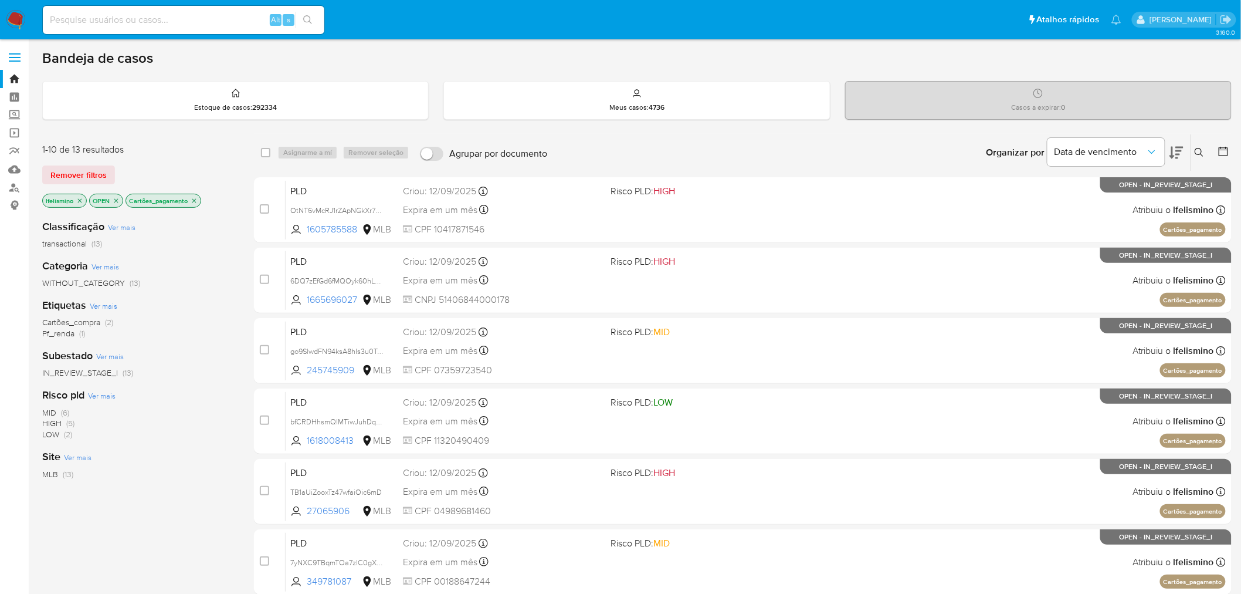
click at [198, 199] on p "Cartões_pagamento" at bounding box center [163, 200] width 75 height 13
click at [191, 198] on icon "close-filter" at bounding box center [194, 200] width 7 height 7
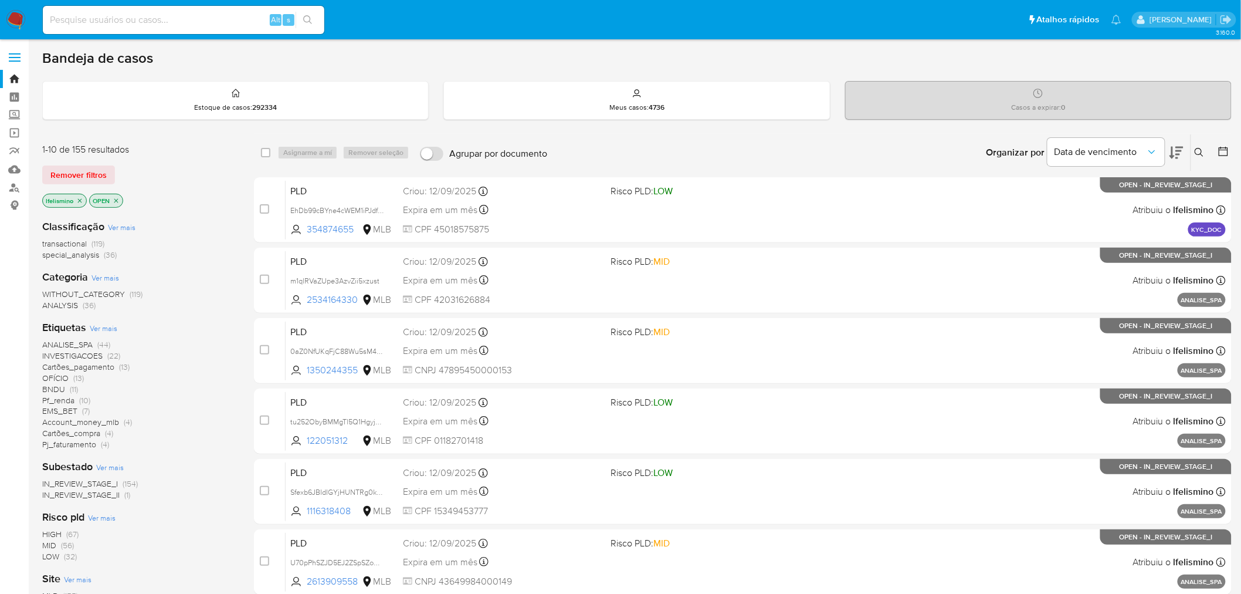
click at [101, 358] on span "INVESTIGACOES" at bounding box center [72, 356] width 60 height 12
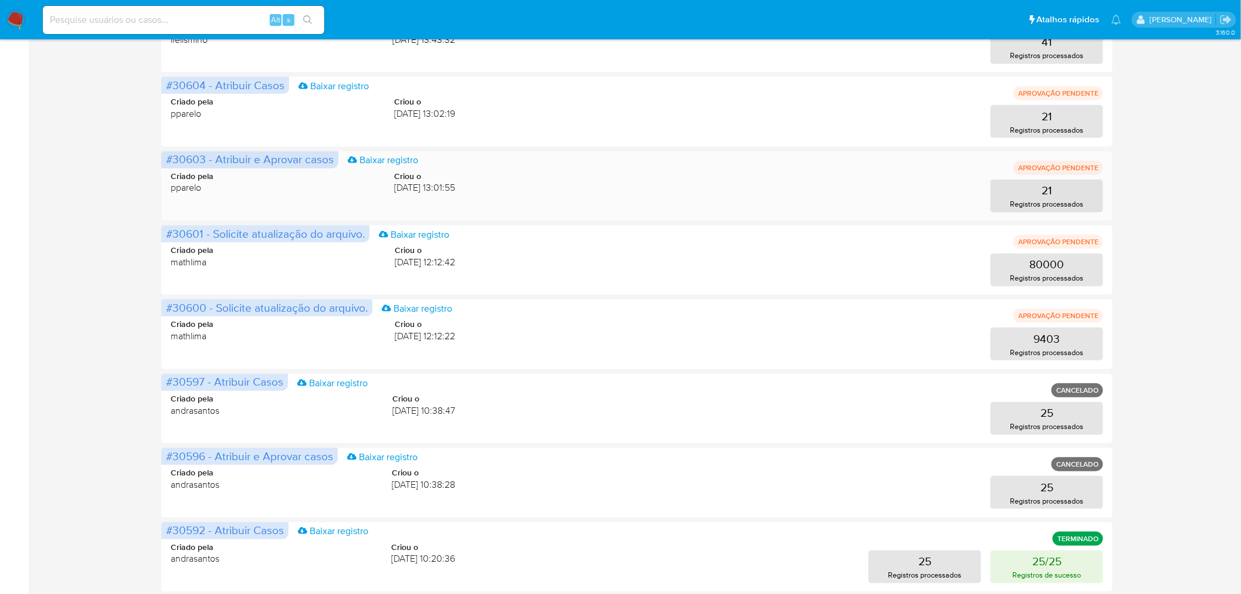
scroll to position [130, 0]
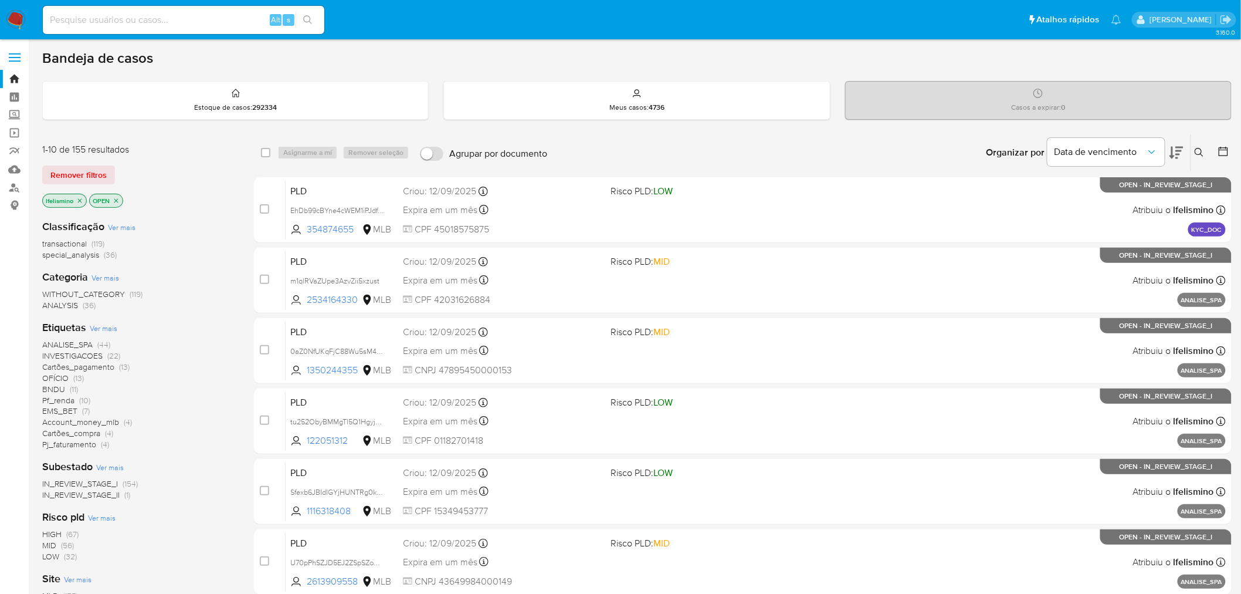
click at [168, 22] on input at bounding box center [184, 19] width 282 height 15
paste input "75DMmBYJLFfJapQFfI8pJg5W"
type input "75DMmBYJLFfJapQFfI8pJg5W"
click at [312, 13] on button "search-icon" at bounding box center [308, 20] width 24 height 16
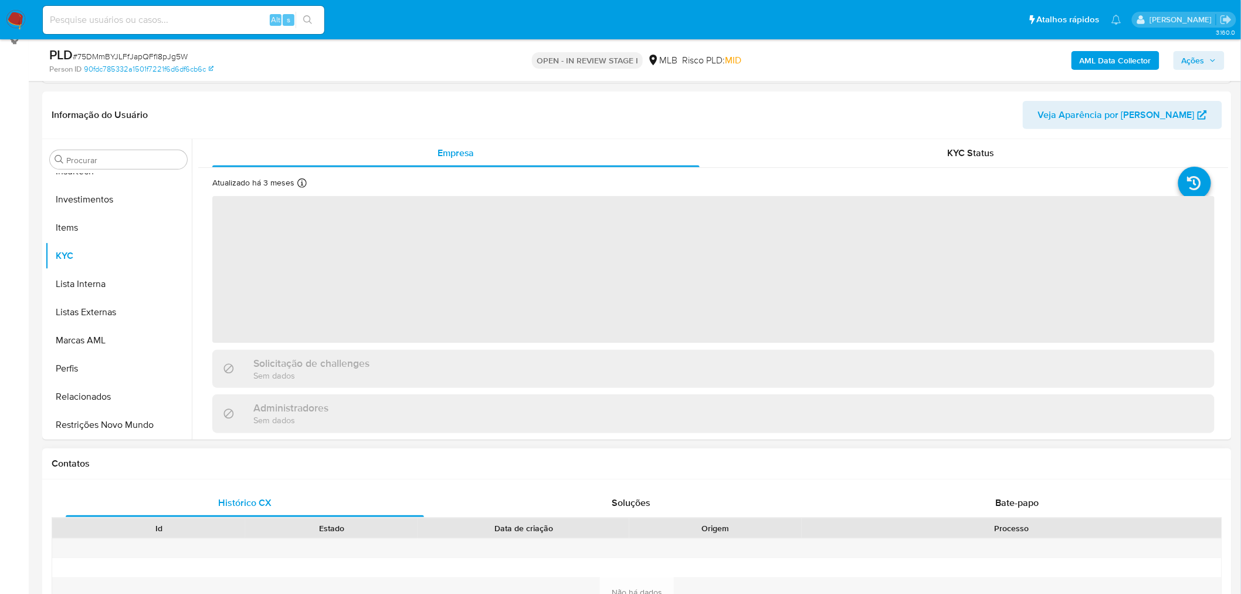
scroll to position [260, 0]
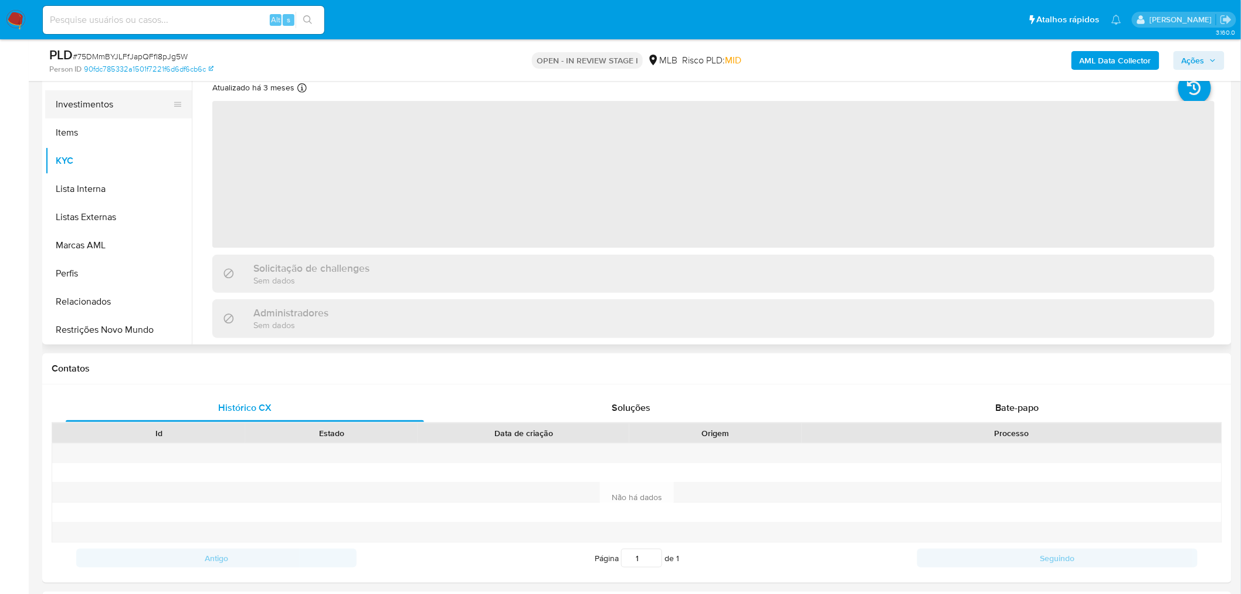
select select "10"
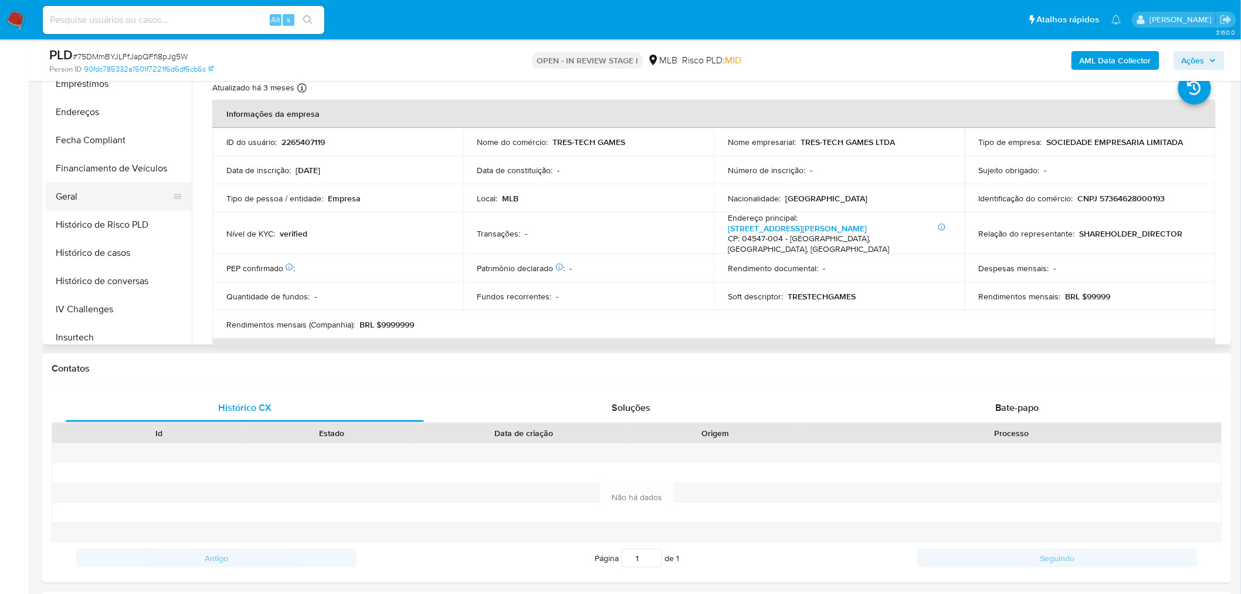
click at [82, 186] on button "Geral" at bounding box center [113, 196] width 137 height 28
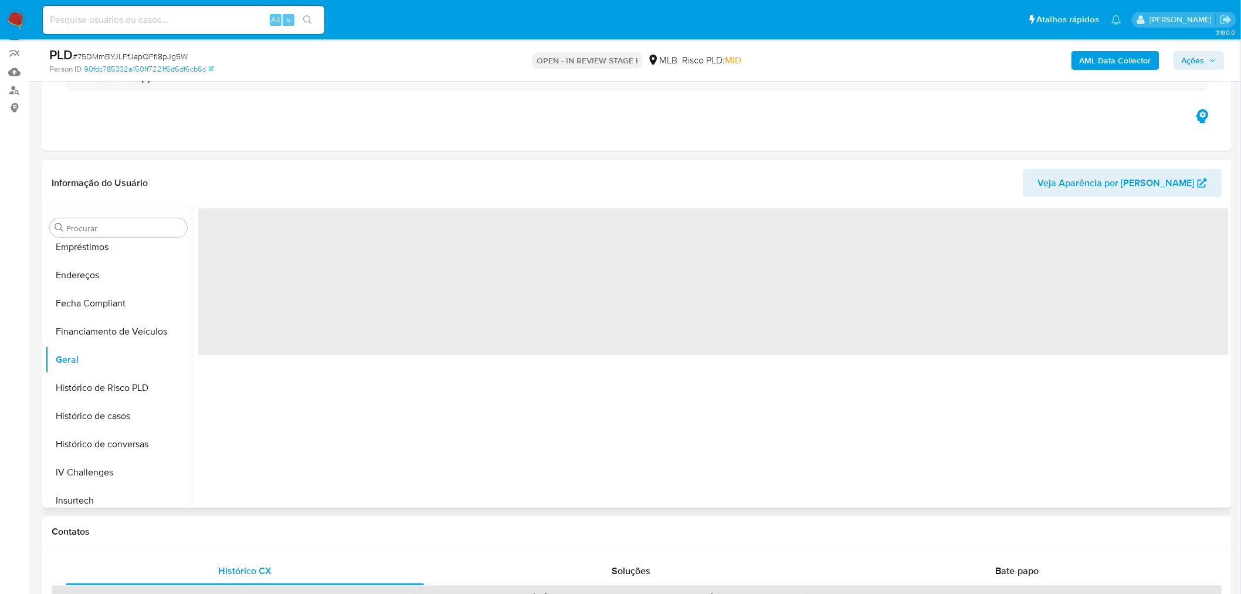
scroll to position [130, 0]
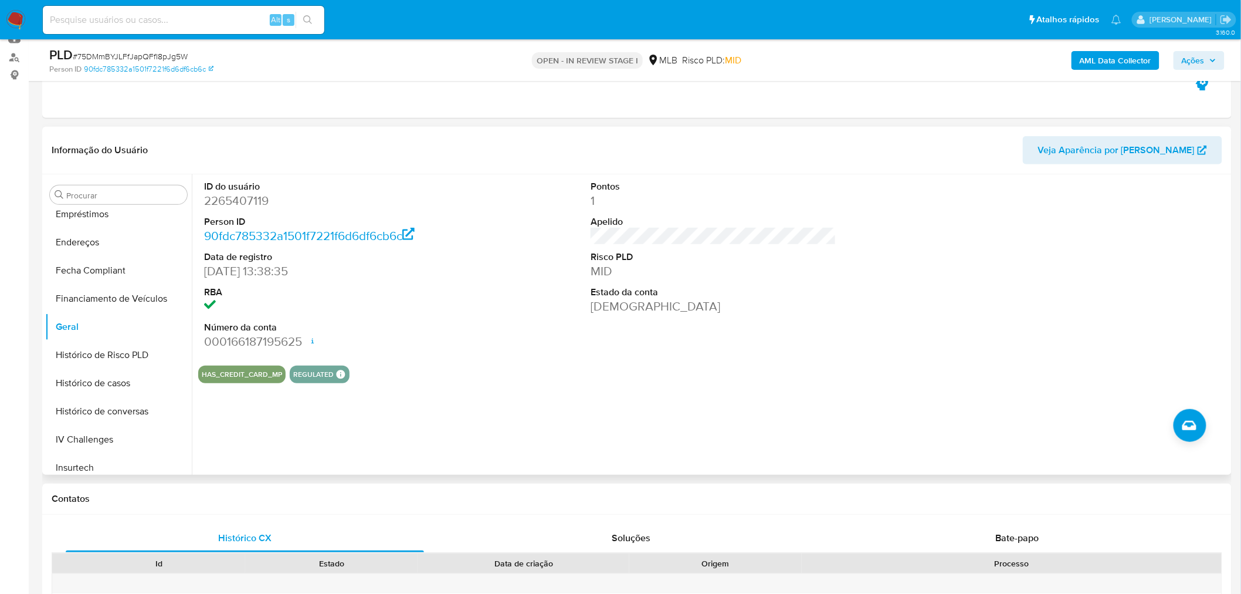
click at [256, 203] on dd "2265407119" at bounding box center [327, 200] width 246 height 16
copy dd "2265407119"
